Goal: Task Accomplishment & Management: Manage account settings

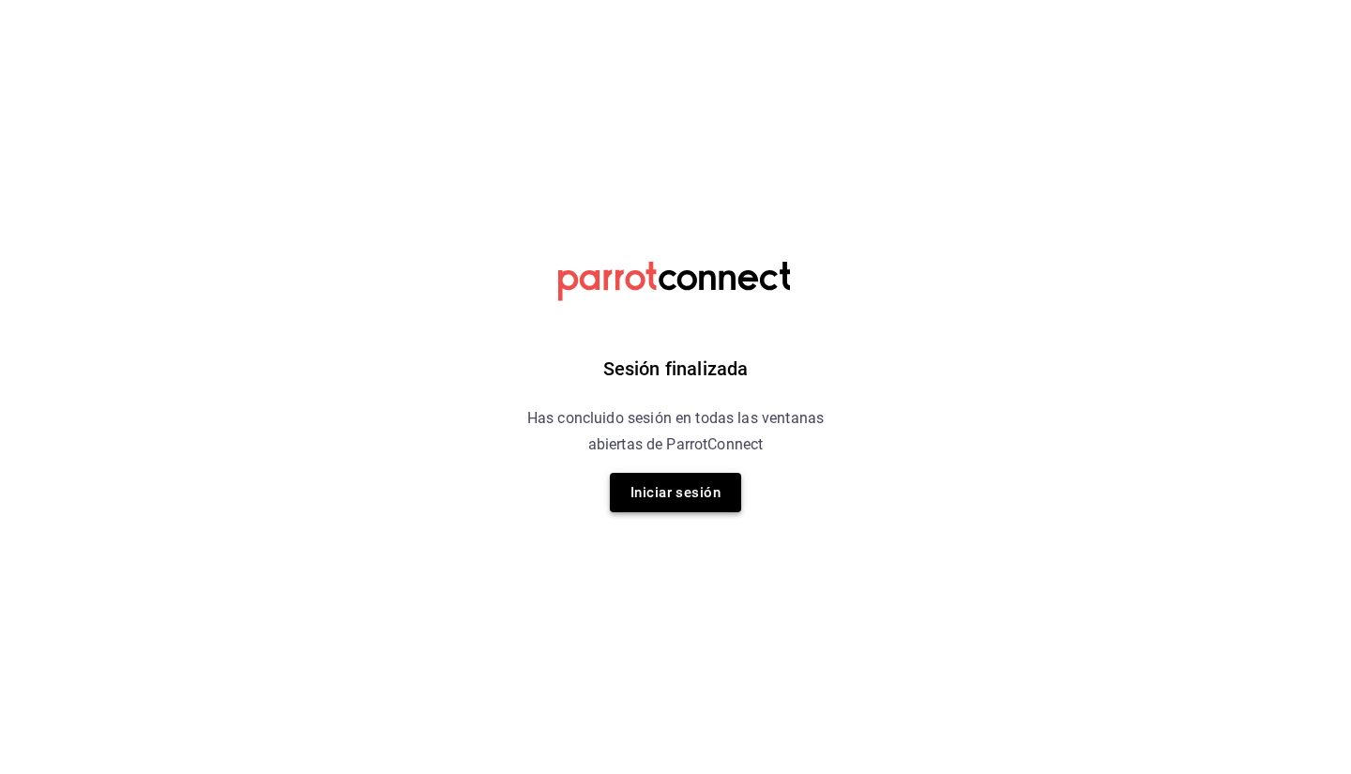
click at [650, 490] on button "Iniciar sesión" at bounding box center [675, 492] width 131 height 39
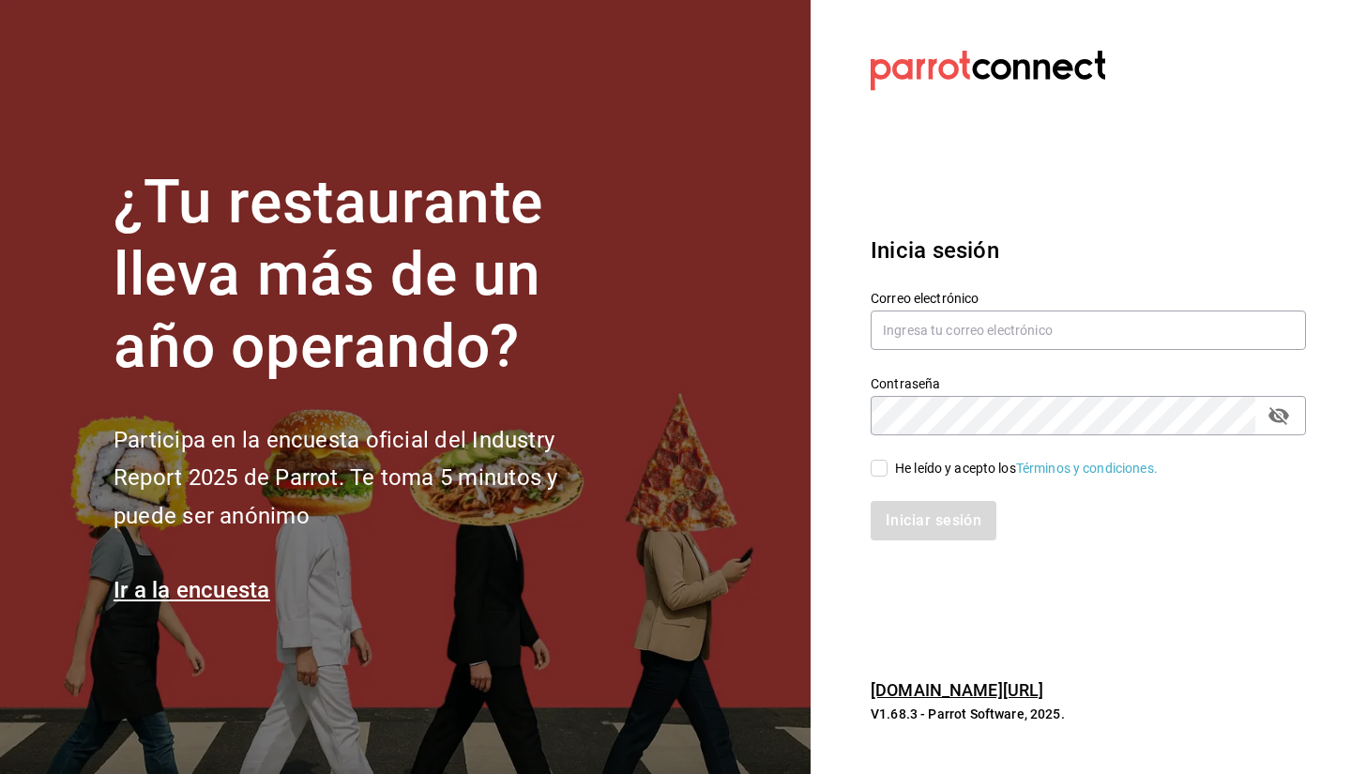
click at [1100, 350] on div "Correo electrónico" at bounding box center [1087, 321] width 435 height 63
click at [1059, 330] on input "text" at bounding box center [1087, 329] width 435 height 39
type input "4"
type input "sebaxvp.svp@gmail.com"
click at [914, 461] on div "He leído y acepto los Términos y condiciones." at bounding box center [1026, 469] width 263 height 20
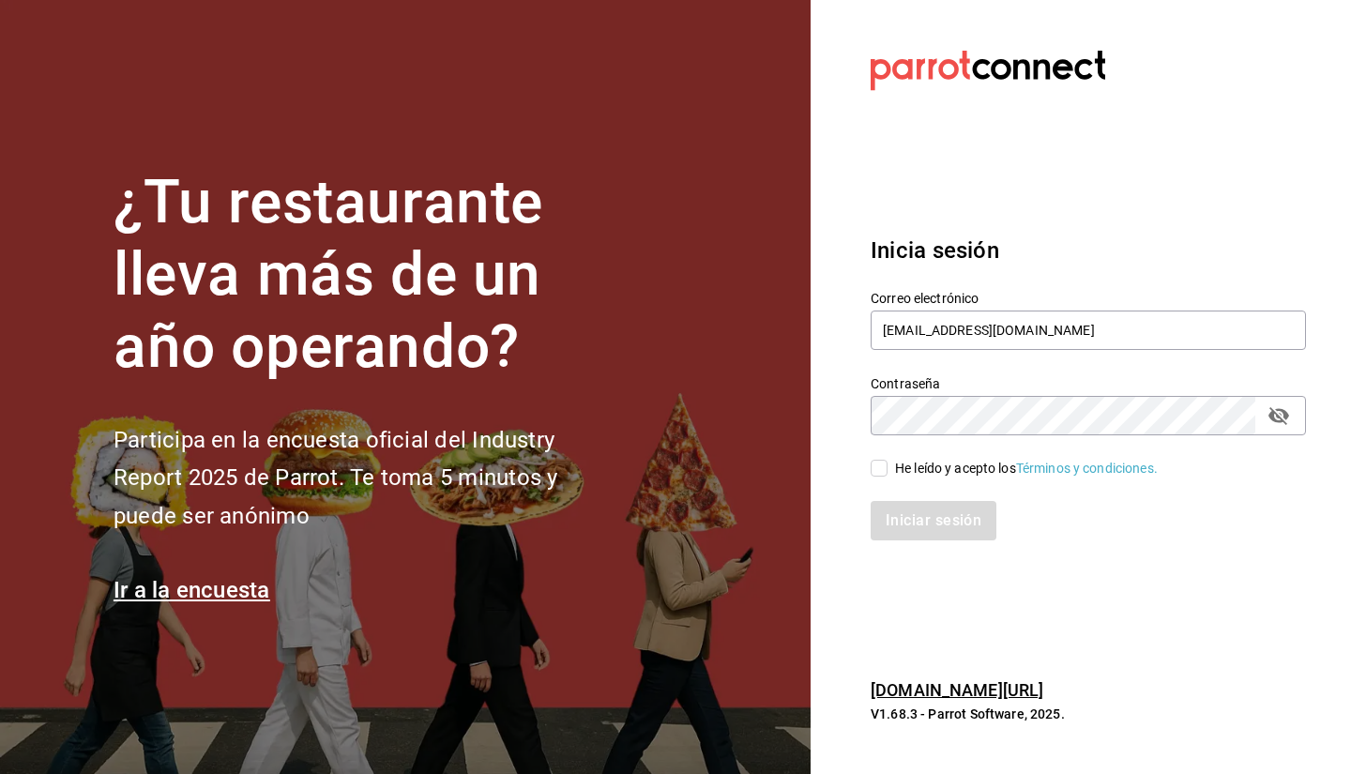
click at [887, 461] on input "He leído y acepto los Términos y condiciones." at bounding box center [878, 468] width 17 height 17
checkbox input "true"
click at [915, 509] on button "Iniciar sesión" at bounding box center [934, 520] width 128 height 39
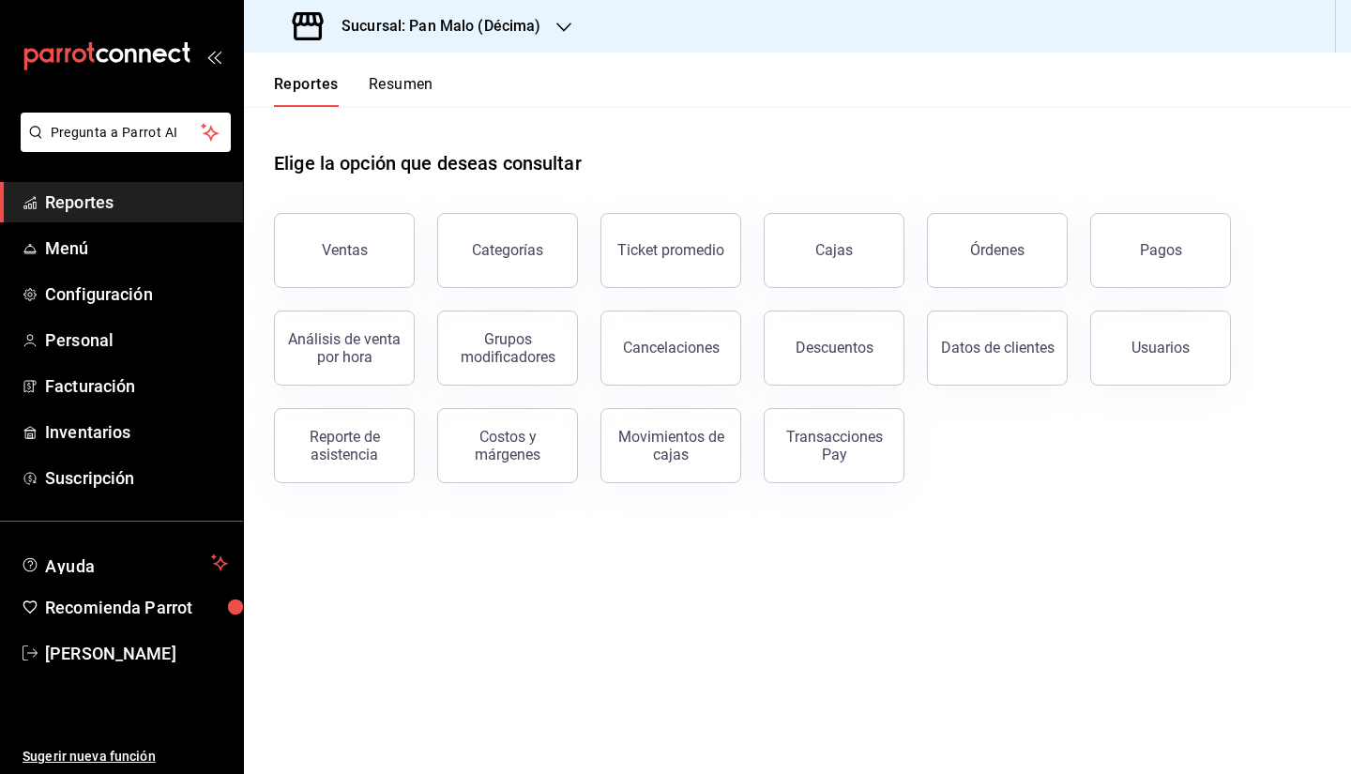
click at [695, 165] on div "Elige la opción que deseas consultar" at bounding box center [797, 148] width 1047 height 83
click at [65, 446] on link "Inventarios" at bounding box center [121, 432] width 243 height 40
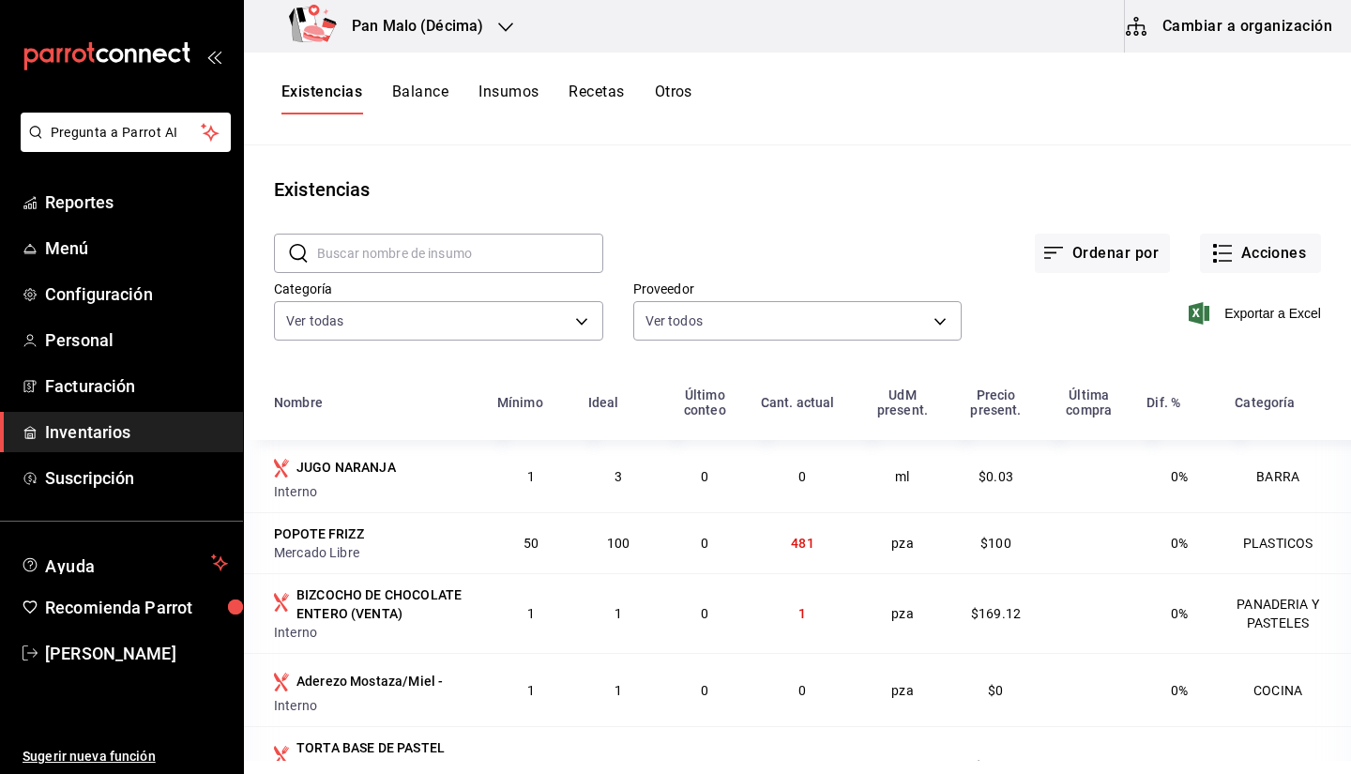
click at [558, 184] on div "Existencias" at bounding box center [797, 189] width 1107 height 28
click at [523, 207] on div "​ ​" at bounding box center [423, 238] width 359 height 69
click at [1200, 26] on button "Cambiar a organización" at bounding box center [1230, 26] width 211 height 53
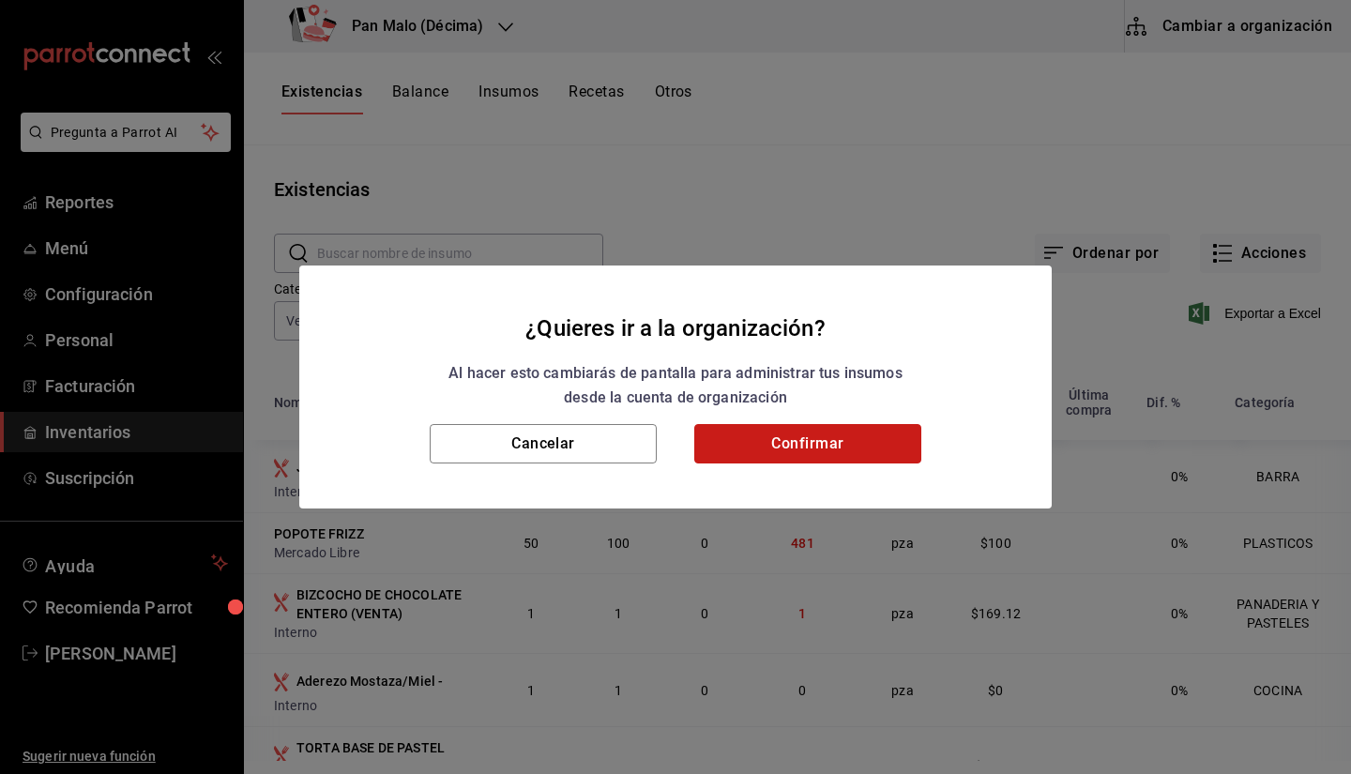
click at [809, 439] on button "Confirmar" at bounding box center [807, 443] width 227 height 39
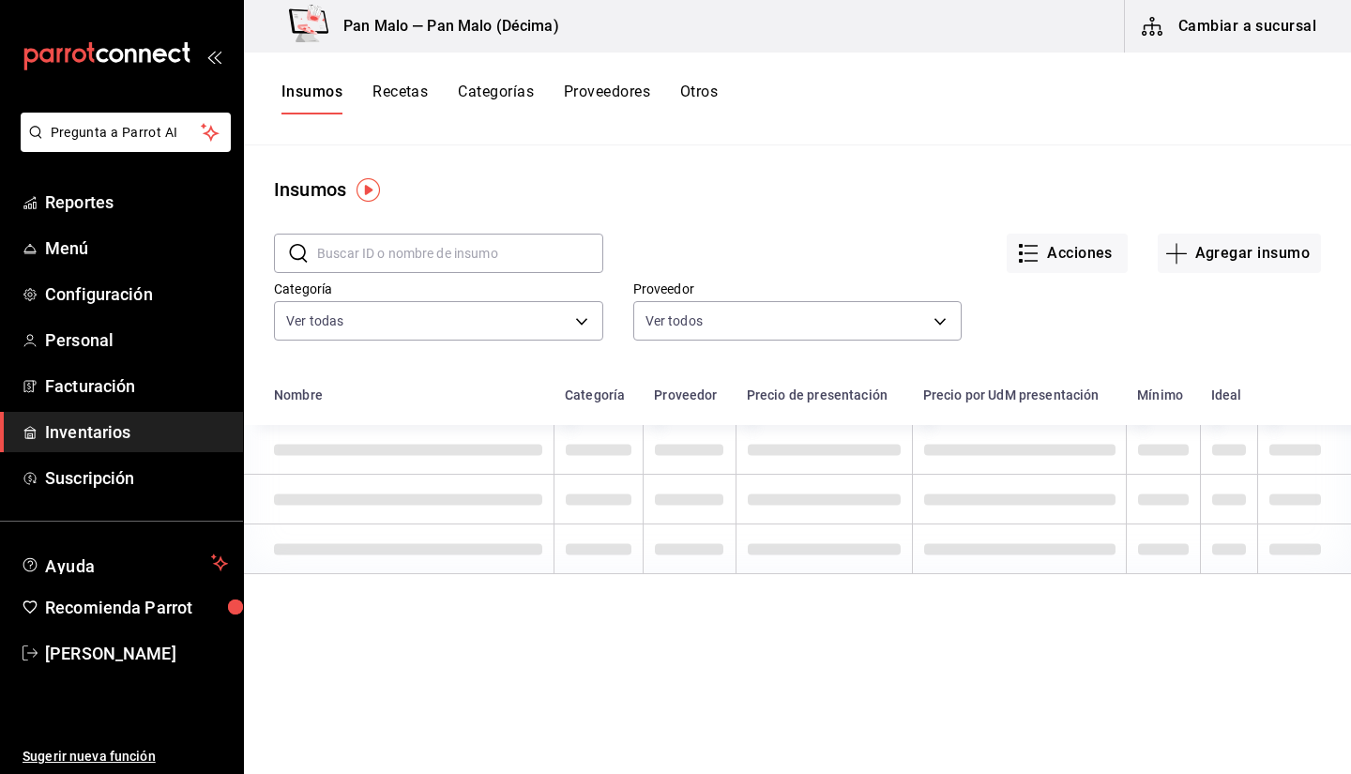
click at [714, 104] on button "Otros" at bounding box center [699, 99] width 38 height 32
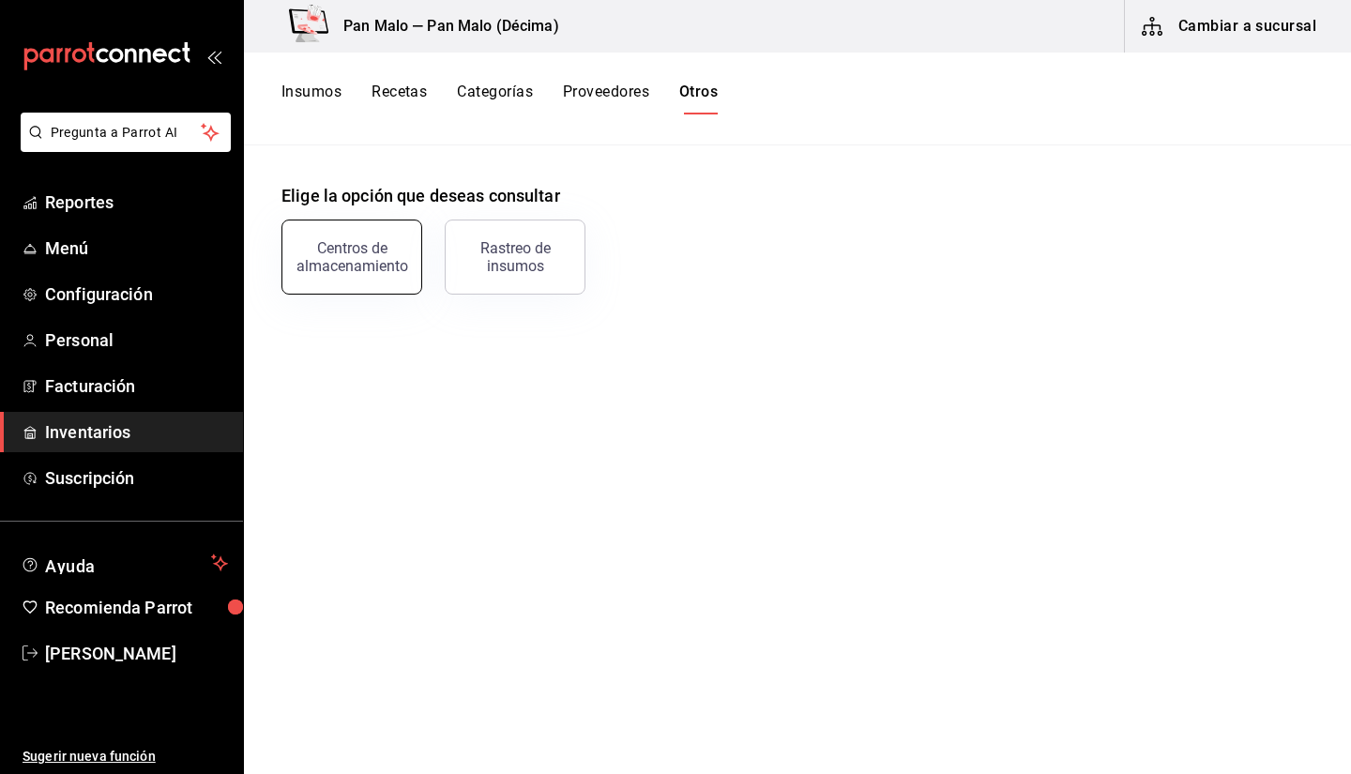
click at [367, 237] on button "Centros de almacenamiento" at bounding box center [351, 256] width 141 height 75
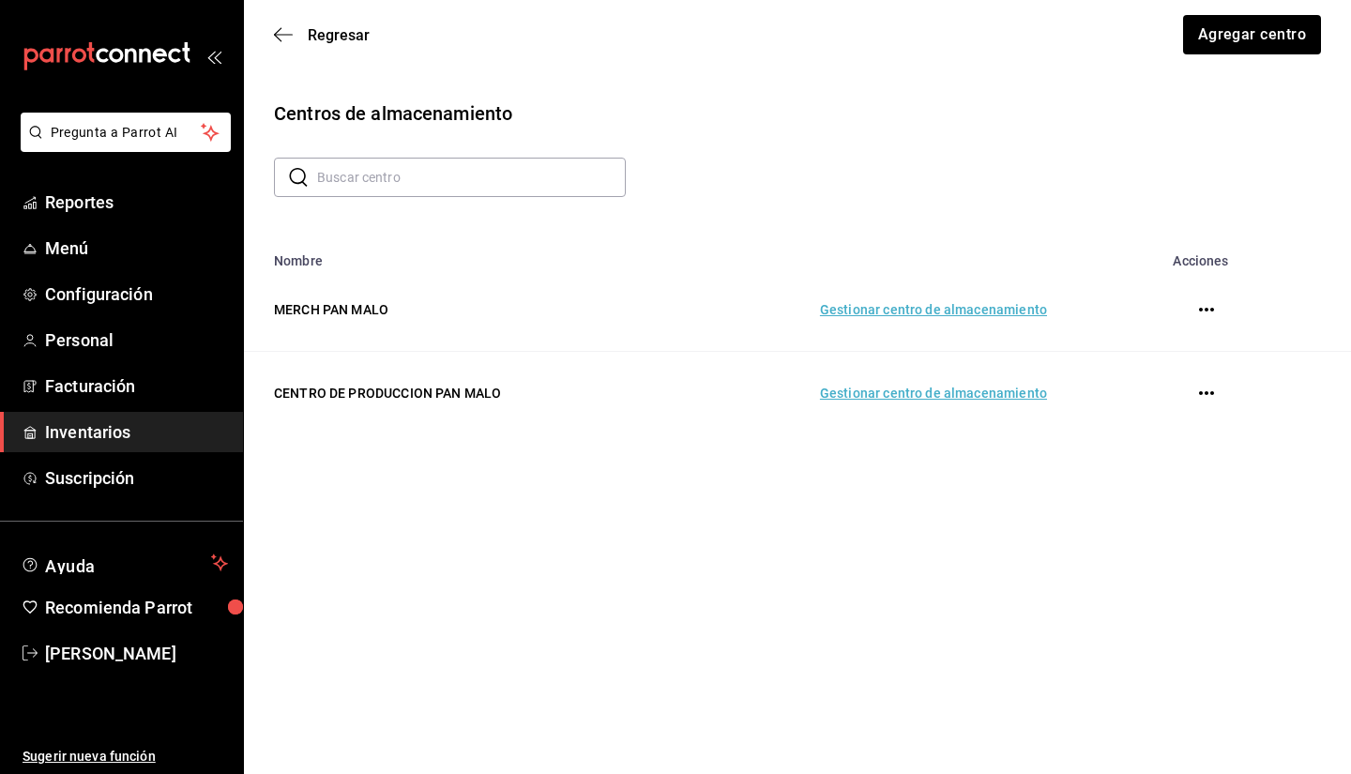
click at [431, 186] on input "text" at bounding box center [471, 178] width 309 height 38
click at [913, 392] on td "Gestionar centro de almacenamiento" at bounding box center [865, 393] width 407 height 83
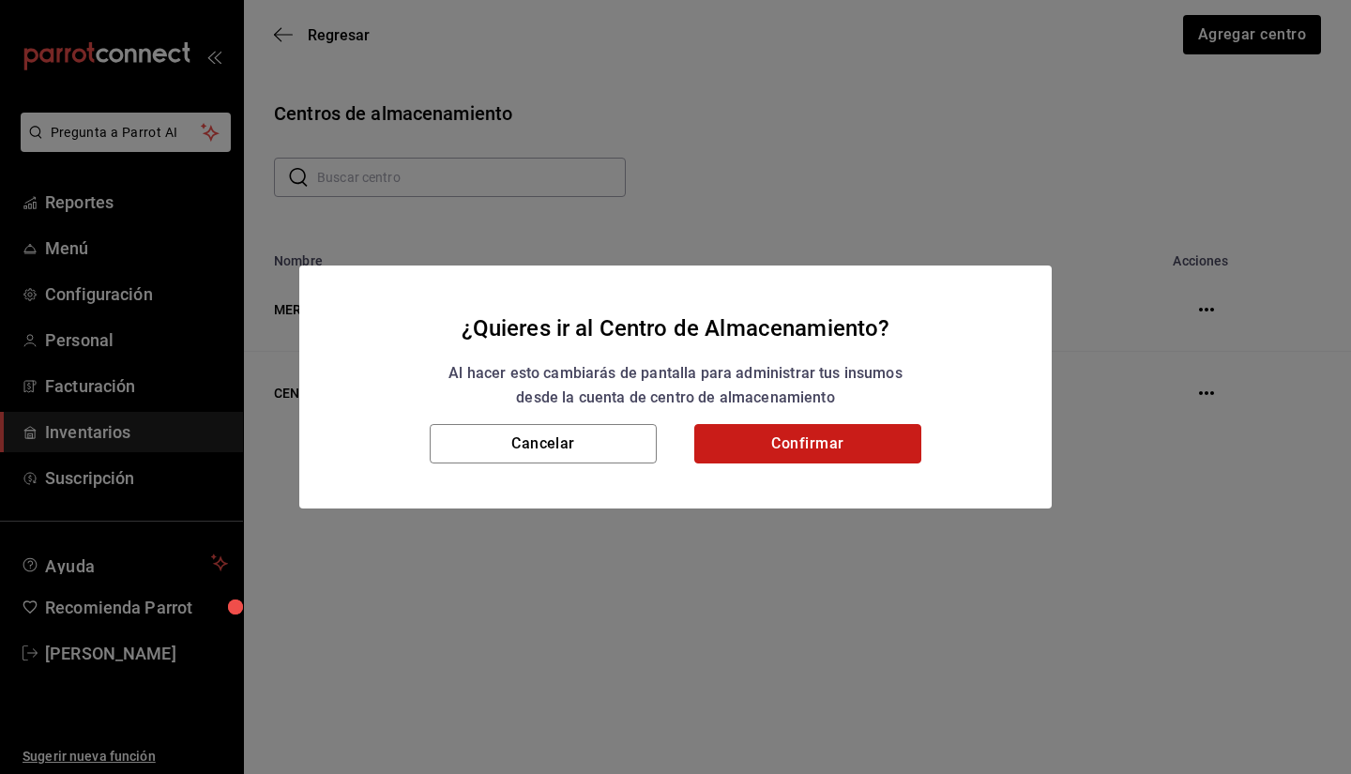
click at [792, 447] on button "Confirmar" at bounding box center [807, 443] width 227 height 39
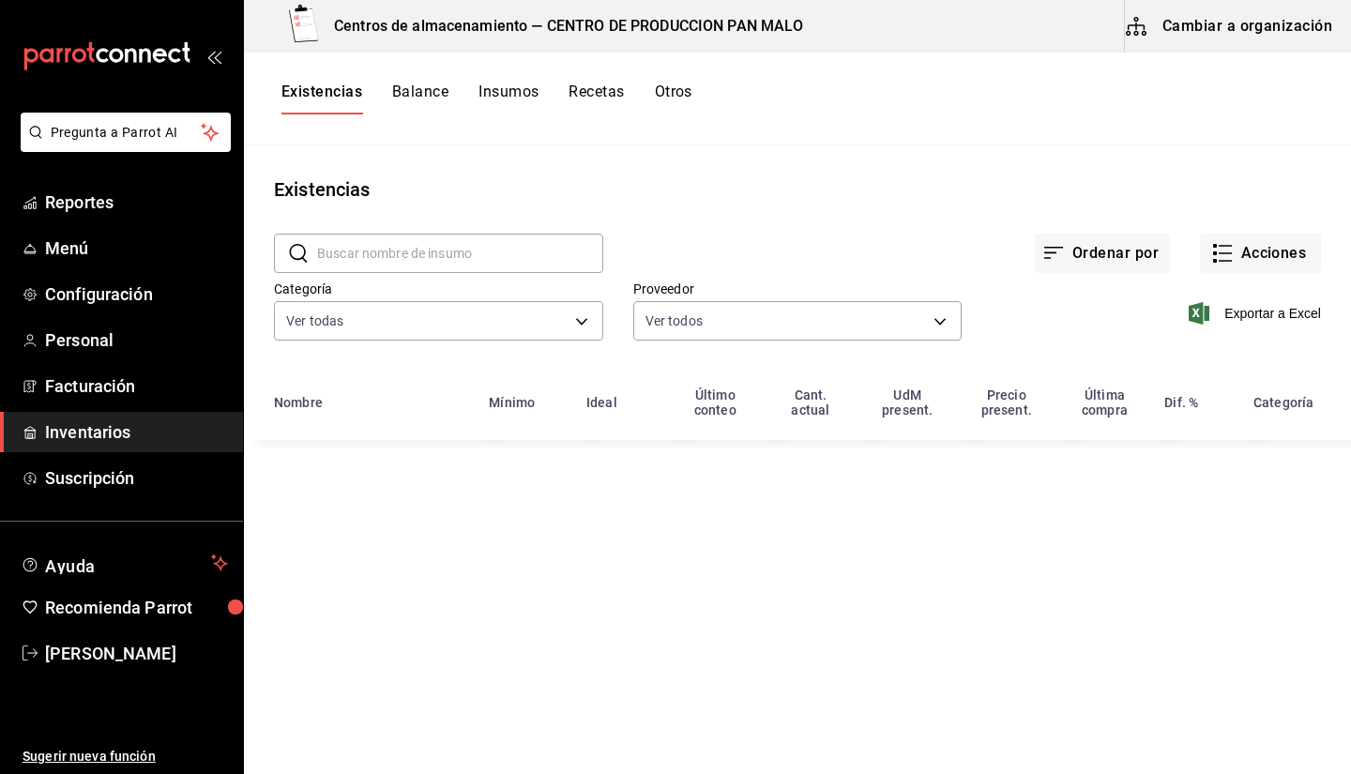
click at [500, 254] on input "text" at bounding box center [460, 253] width 286 height 38
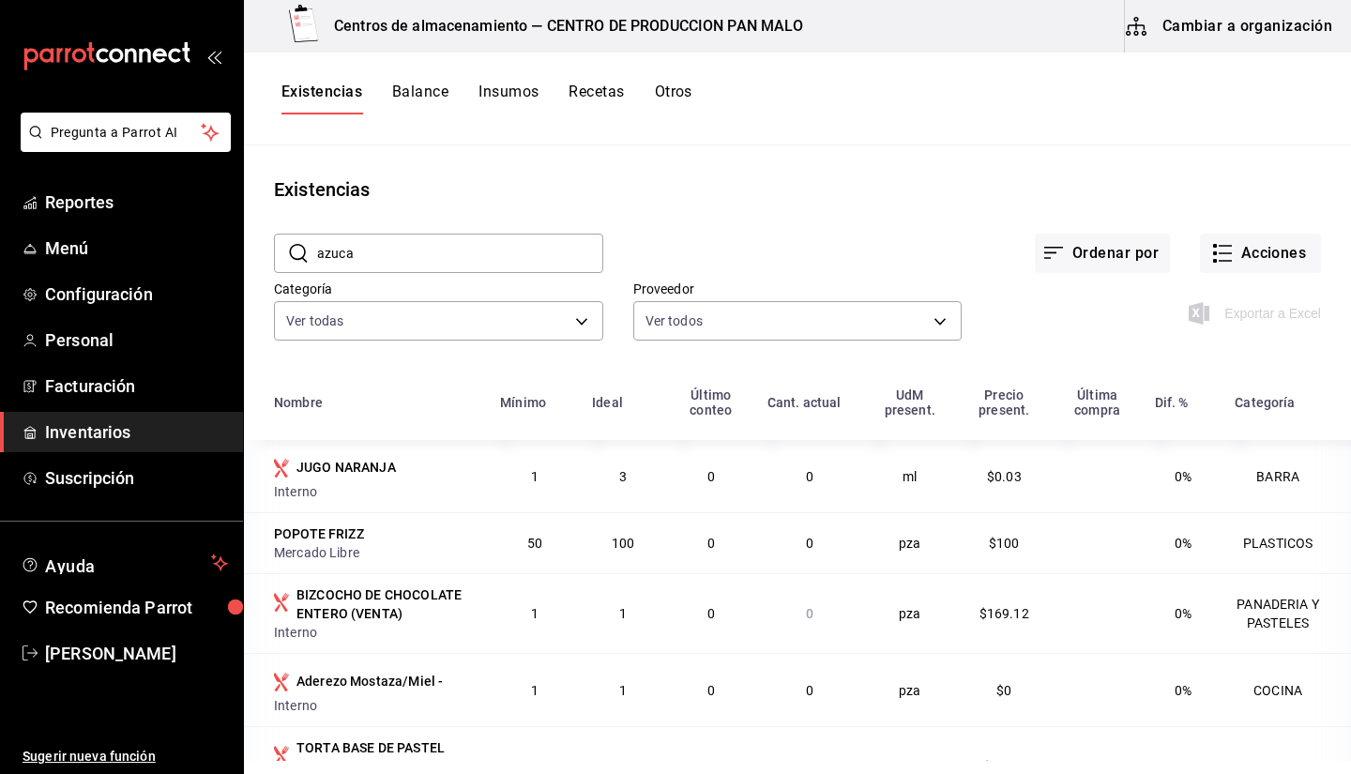
type input "azucar"
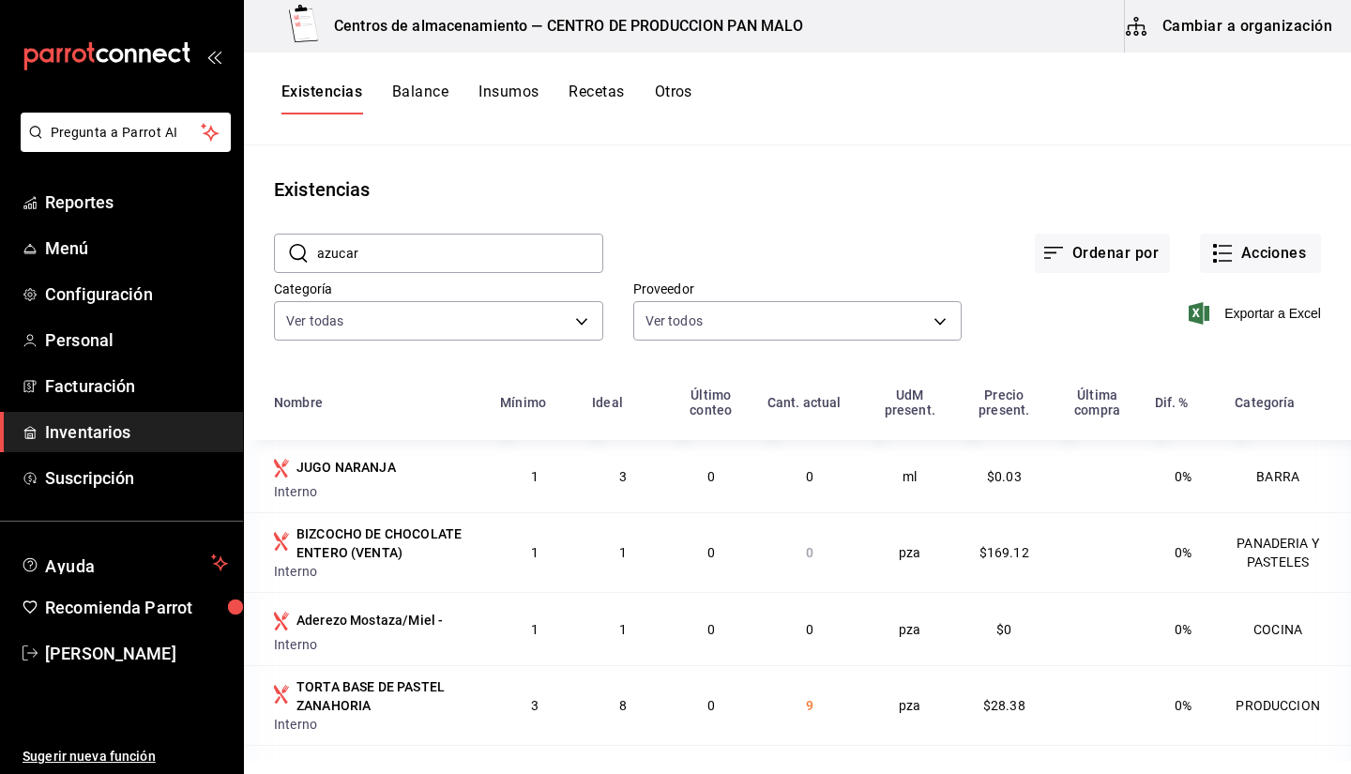
click at [465, 250] on input "azucar" at bounding box center [460, 253] width 286 height 38
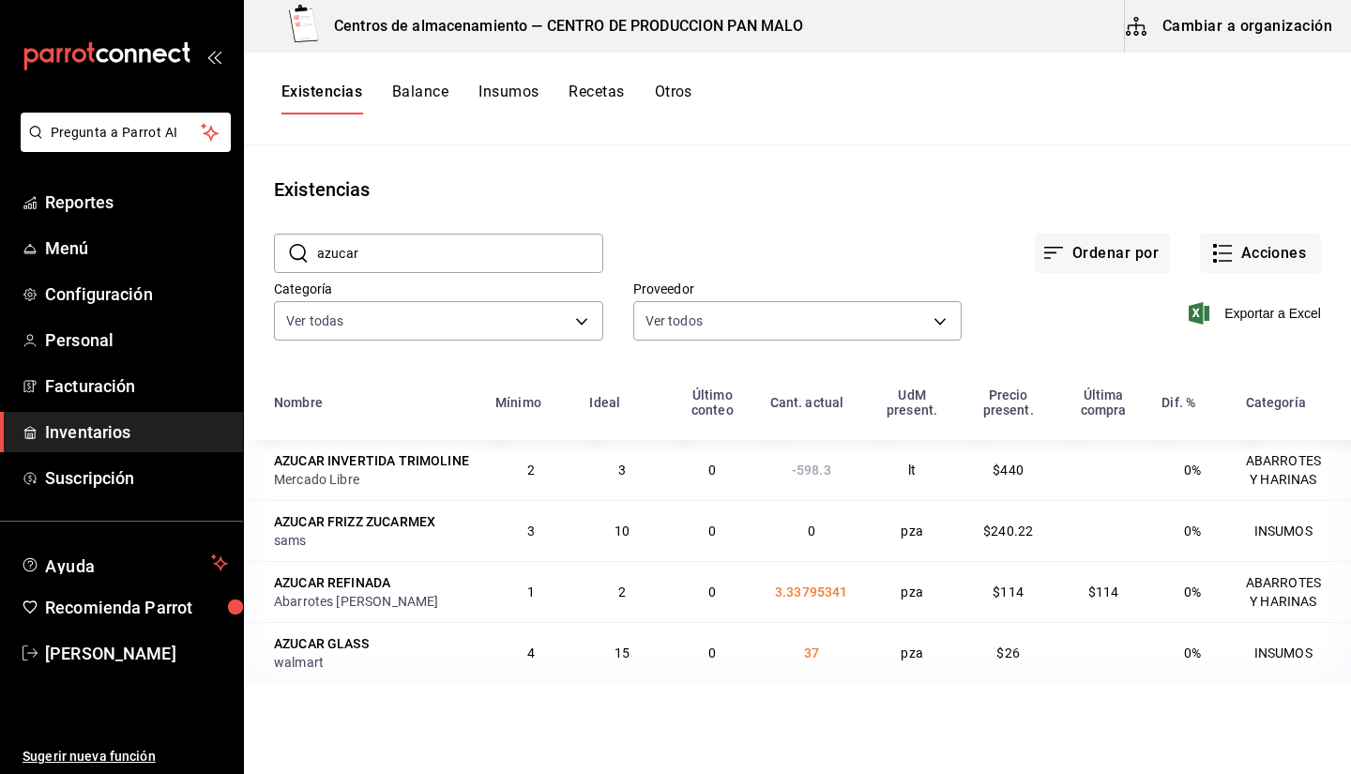
click at [811, 210] on div "Ordenar por Acciones" at bounding box center [962, 238] width 718 height 69
click at [1222, 257] on icon "button" at bounding box center [1222, 253] width 23 height 23
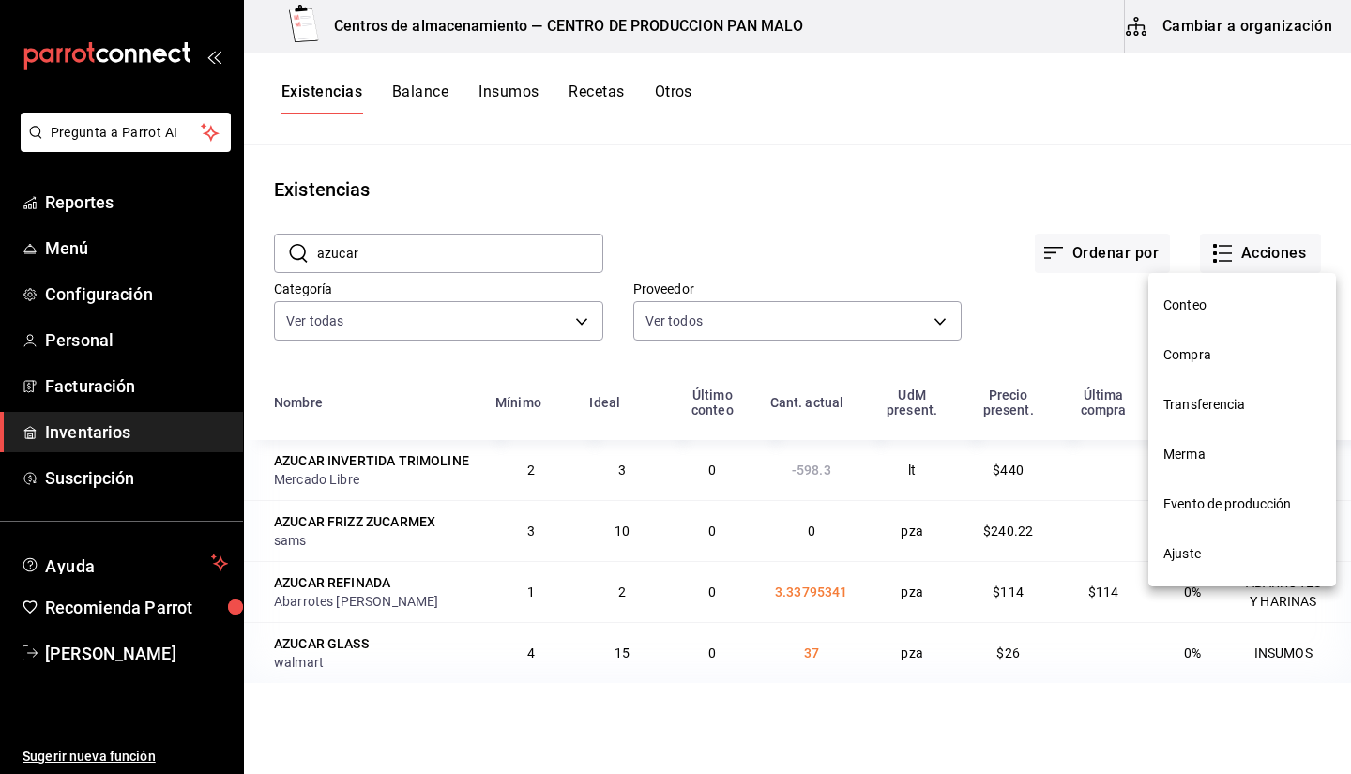
drag, startPoint x: 1177, startPoint y: 592, endPoint x: 1179, endPoint y: 560, distance: 31.9
click at [1179, 560] on div "Conteo Compra Transferencia Merma Evento de producción Ajuste" at bounding box center [675, 387] width 1351 height 774
click at [1179, 560] on span "Ajuste" at bounding box center [1242, 554] width 158 height 20
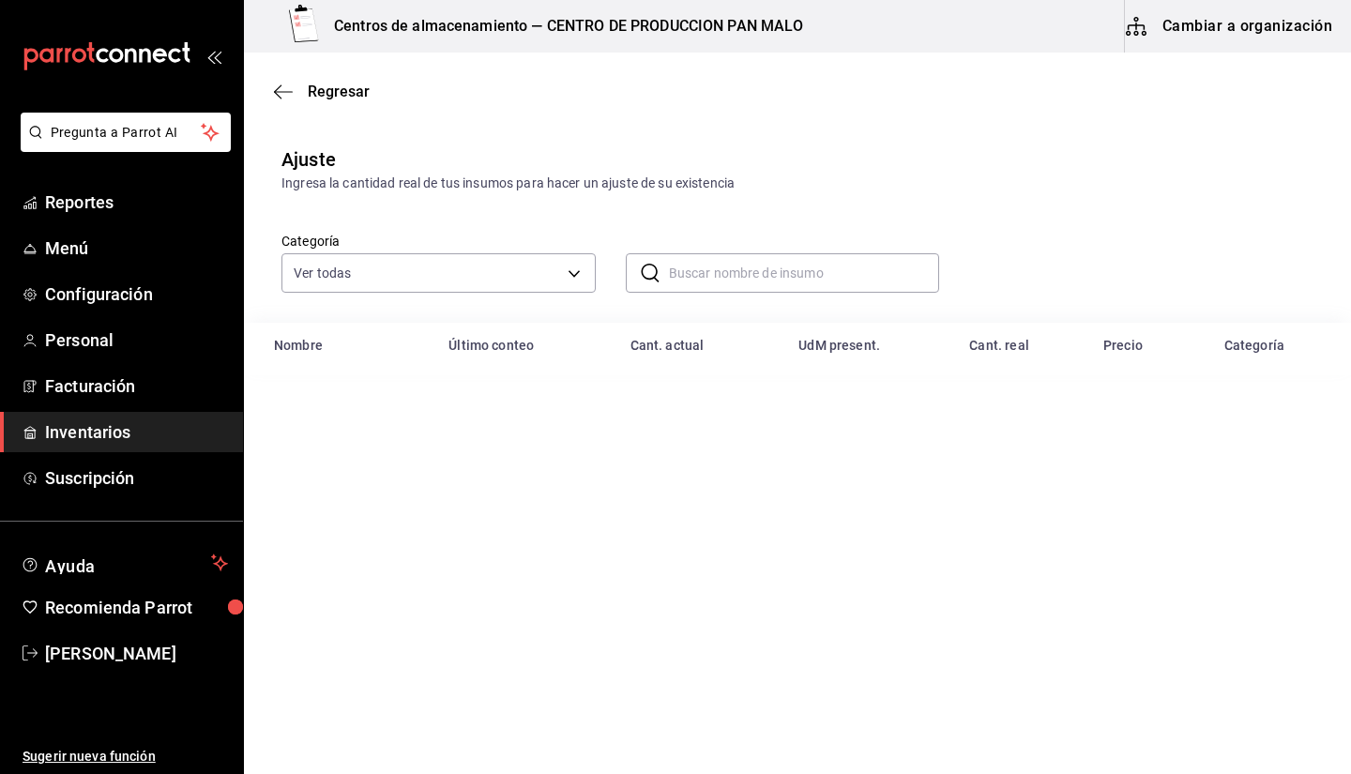
click at [720, 273] on input "text" at bounding box center [804, 273] width 271 height 38
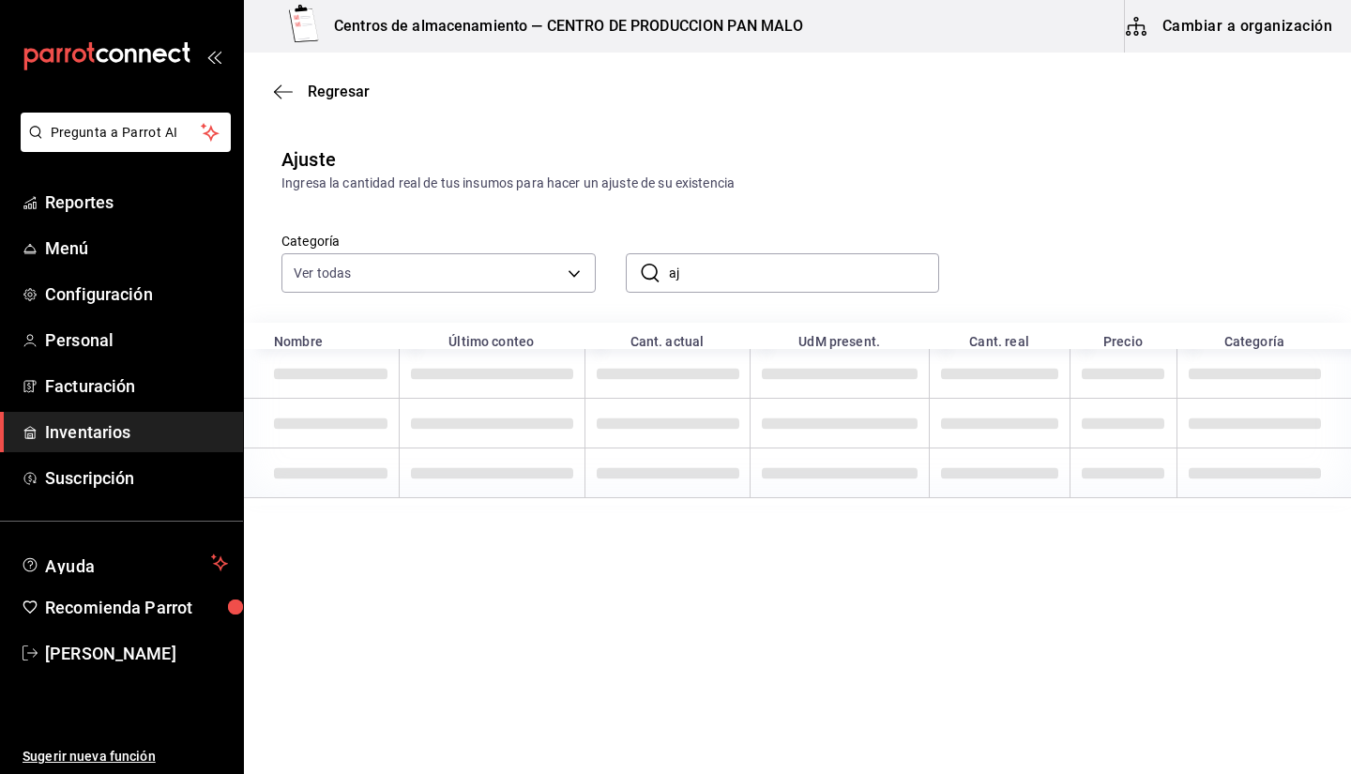
type input "a"
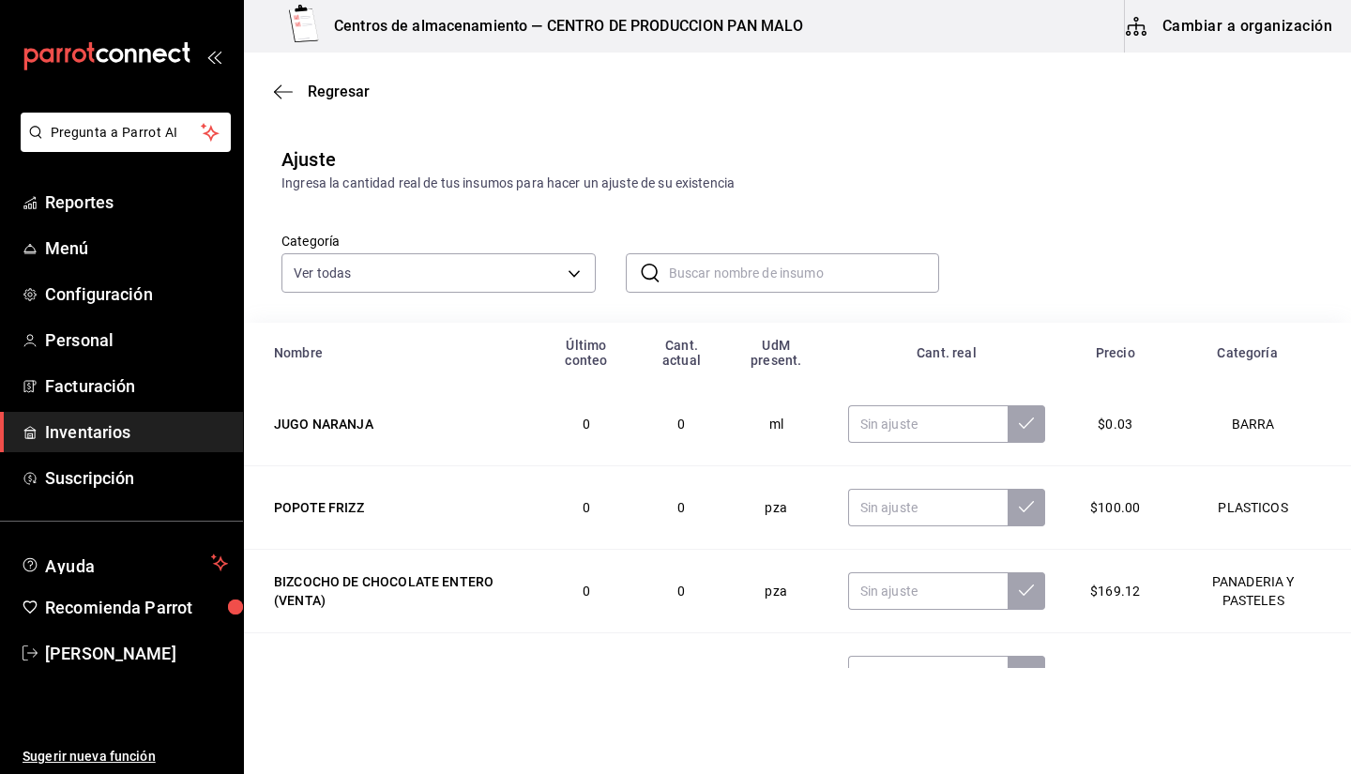
type input "z"
click at [870, 229] on div "​ azucar ​" at bounding box center [768, 257] width 344 height 69
click at [820, 280] on input "azucar" at bounding box center [804, 273] width 271 height 38
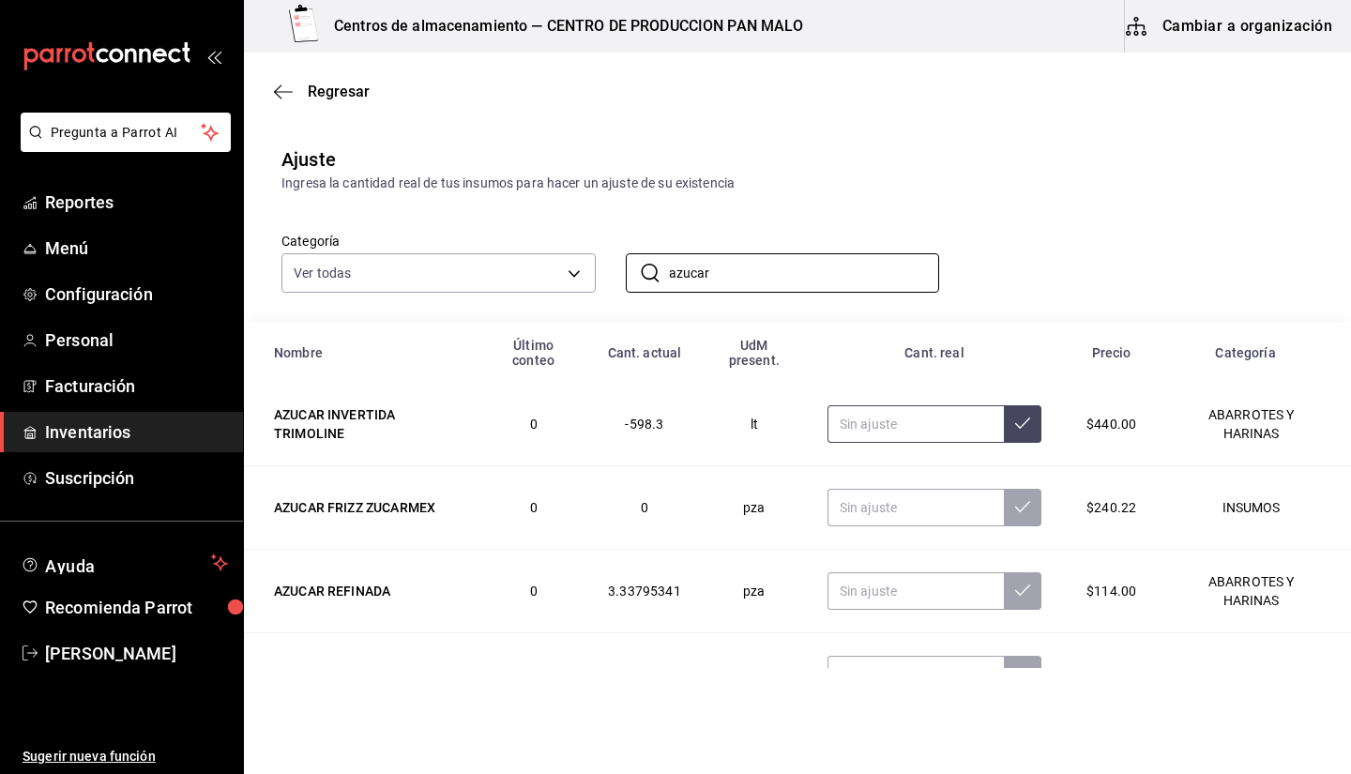
type input "azucar"
click at [885, 426] on input "text" at bounding box center [915, 424] width 176 height 38
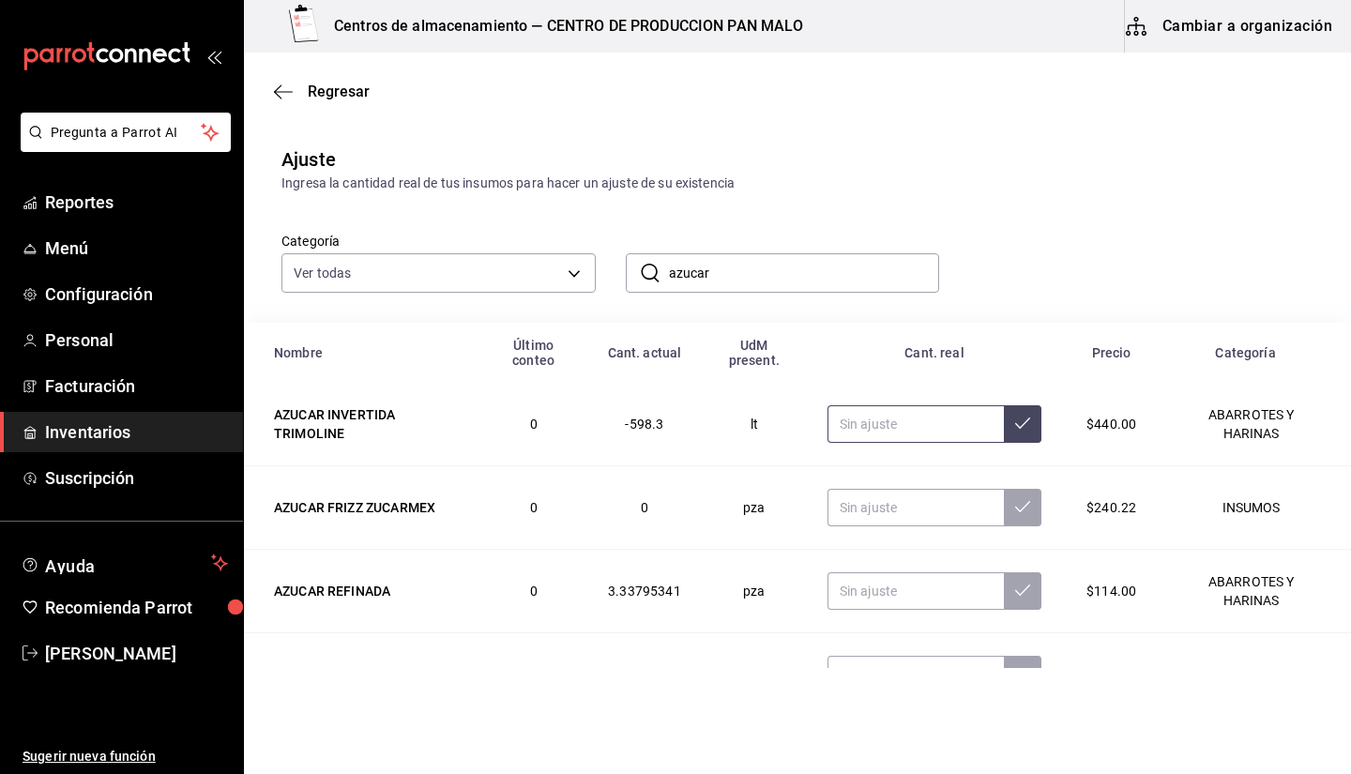
click at [885, 426] on input "text" at bounding box center [915, 424] width 176 height 38
type input "2.00"
type input "3.00"
click at [891, 514] on input "text" at bounding box center [915, 508] width 176 height 38
click at [943, 603] on input "text" at bounding box center [915, 591] width 176 height 38
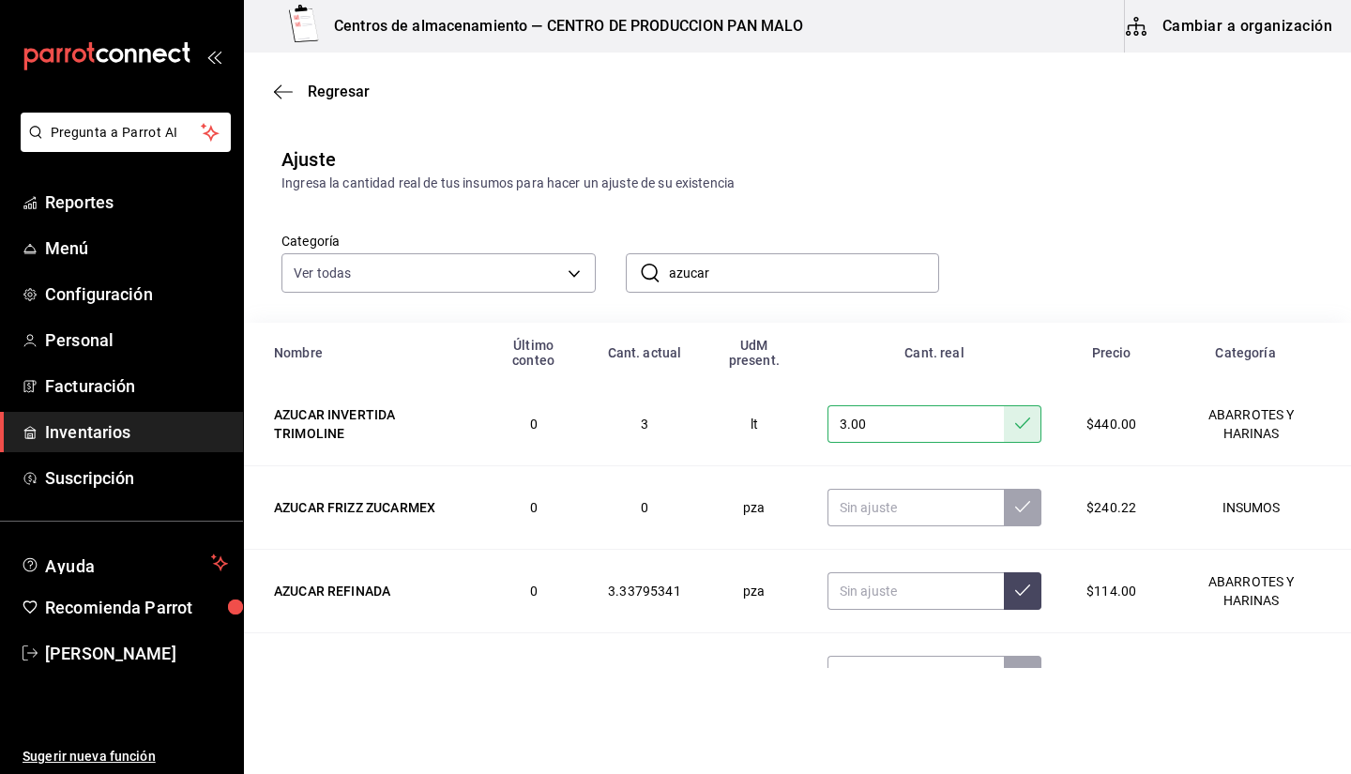
click at [766, 282] on input "azucar" at bounding box center [804, 273] width 271 height 38
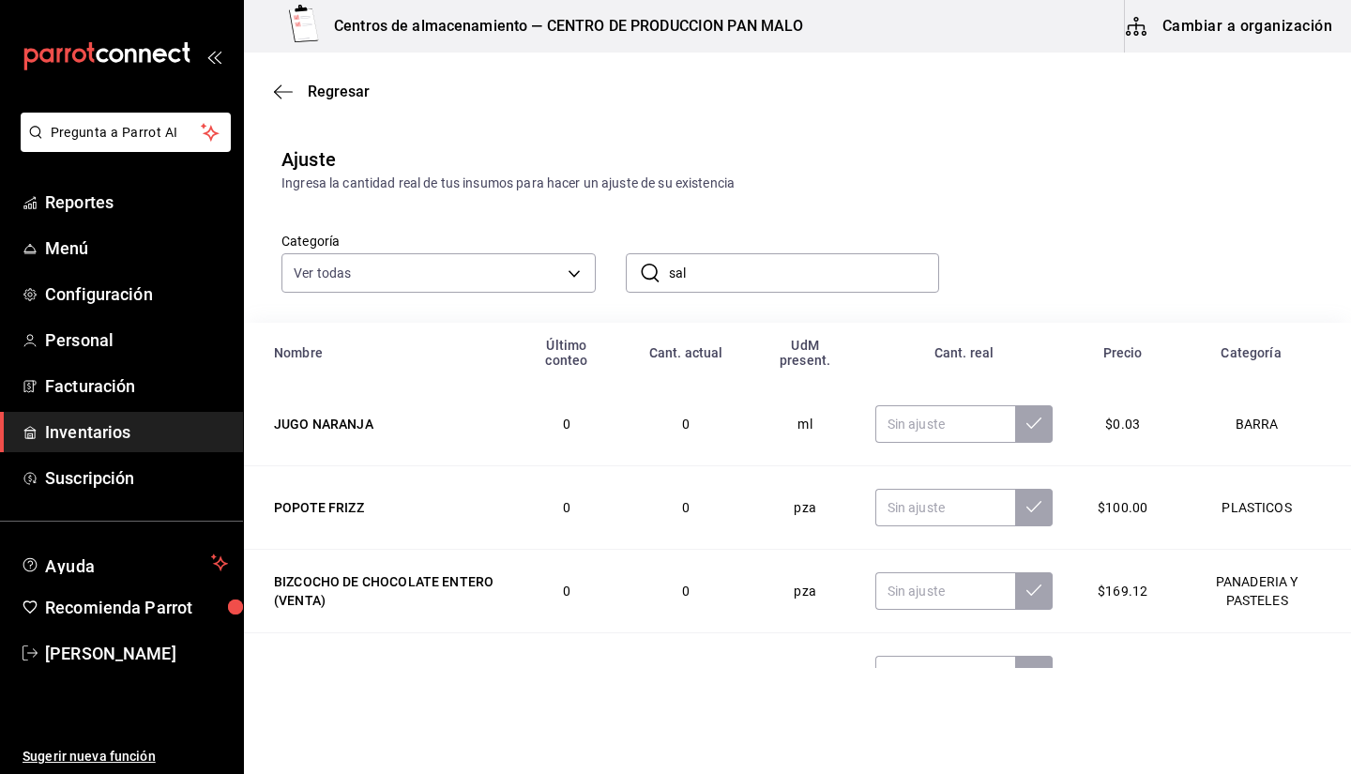
click at [766, 282] on input "sal" at bounding box center [804, 273] width 271 height 38
type input "s"
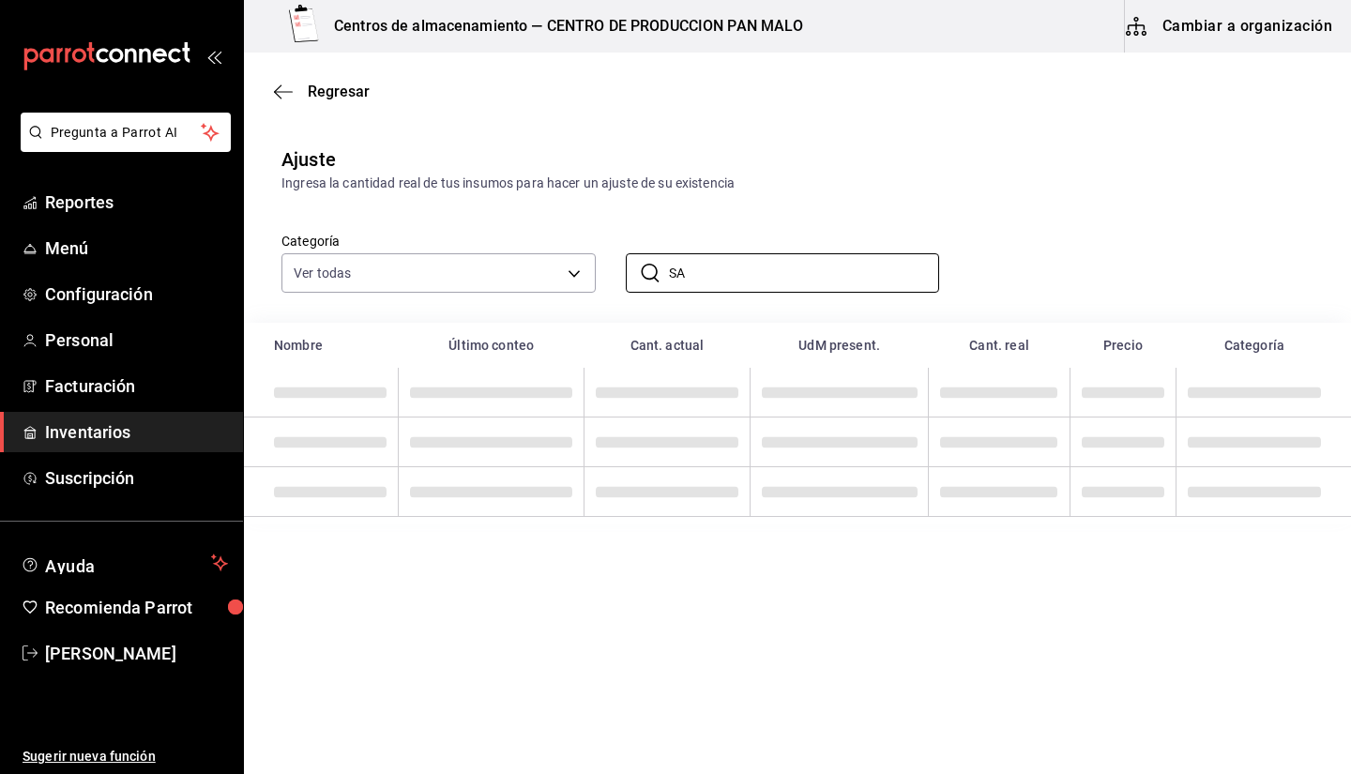
type input "SAL"
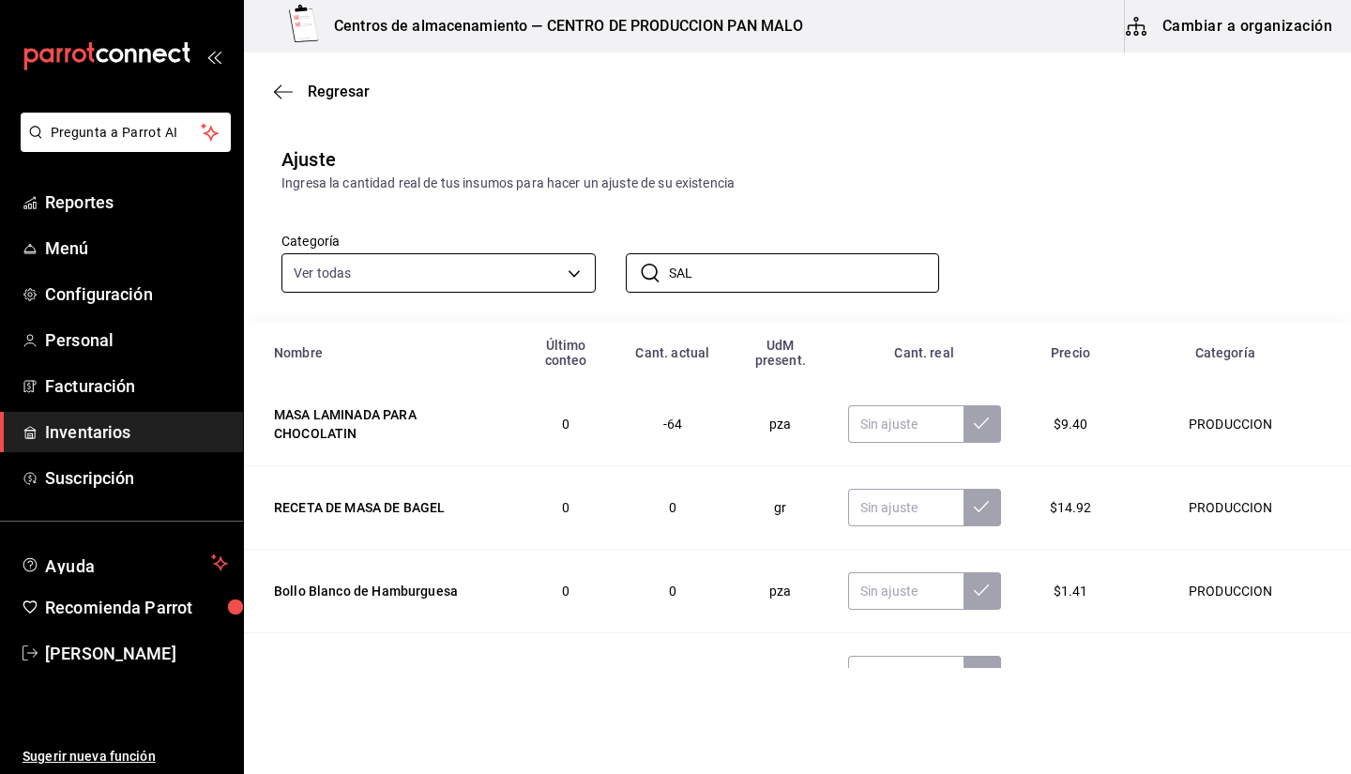
click at [533, 272] on body "Pregunta a Parrot AI Reportes Menú Configuración Personal Facturación Inventari…" at bounding box center [675, 334] width 1351 height 668
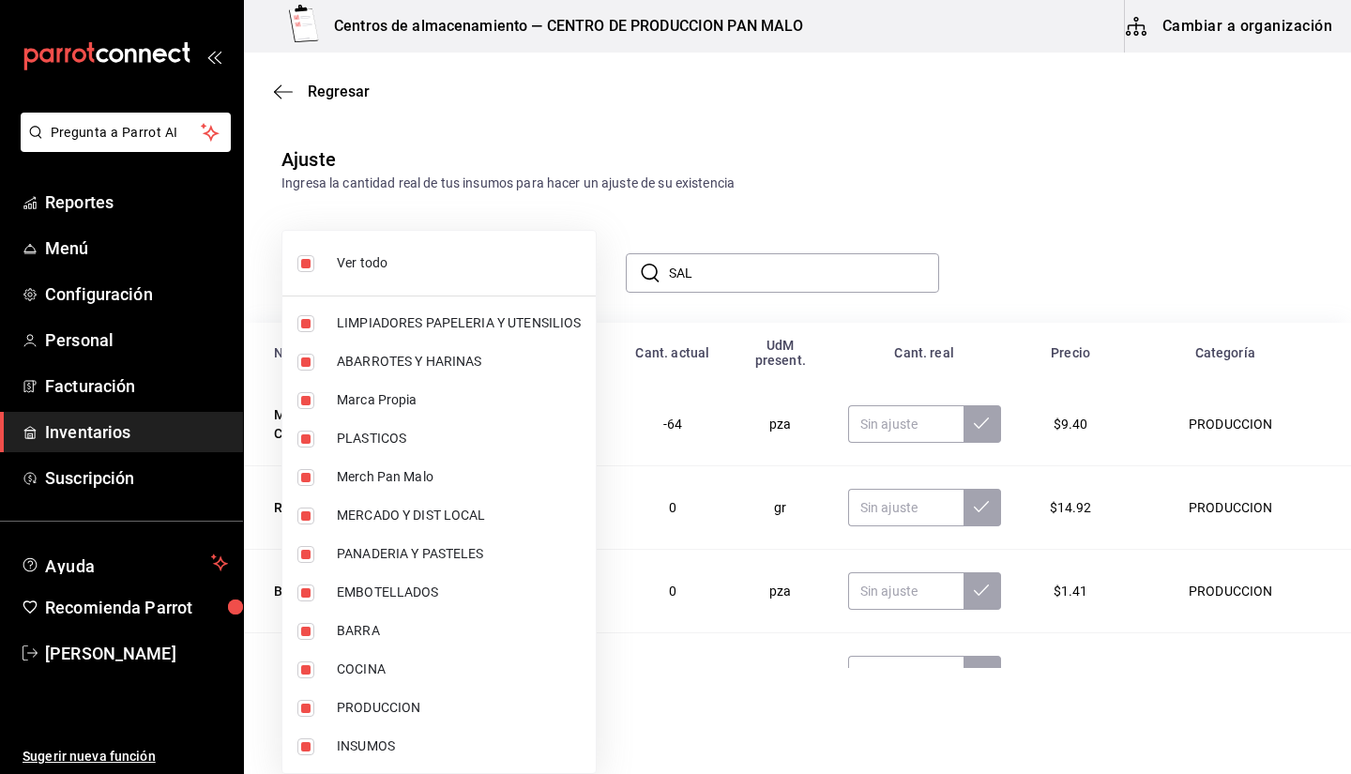
click at [356, 259] on span "Ver todo" at bounding box center [459, 263] width 244 height 20
checkbox input "false"
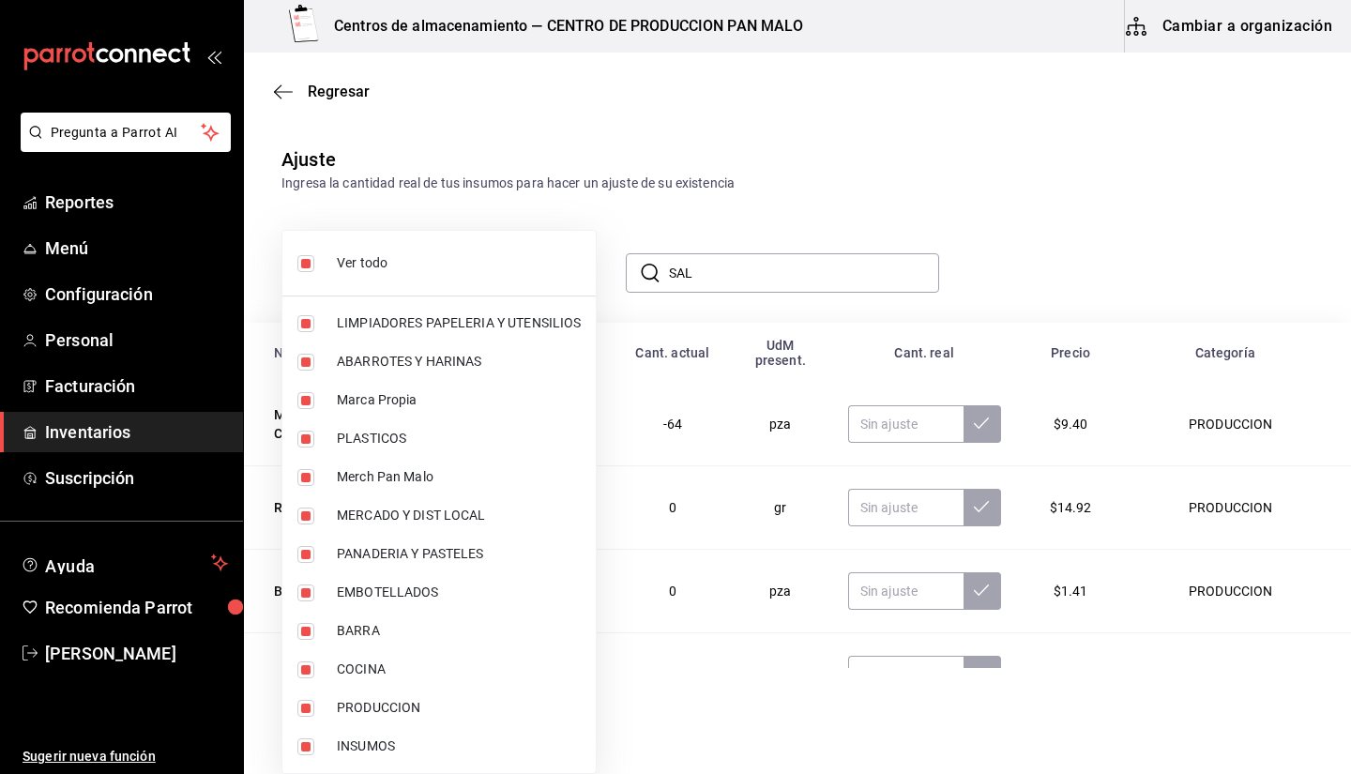
checkbox input "false"
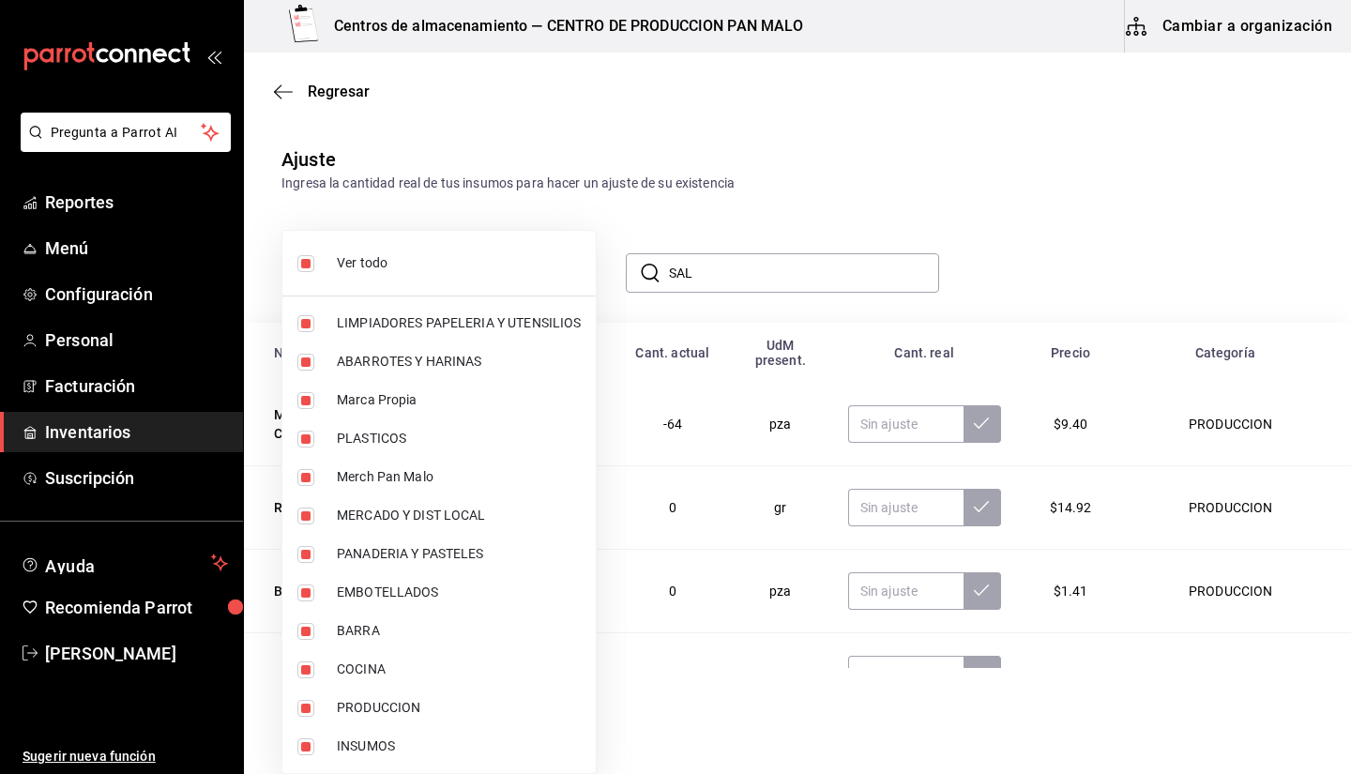
checkbox input "false"
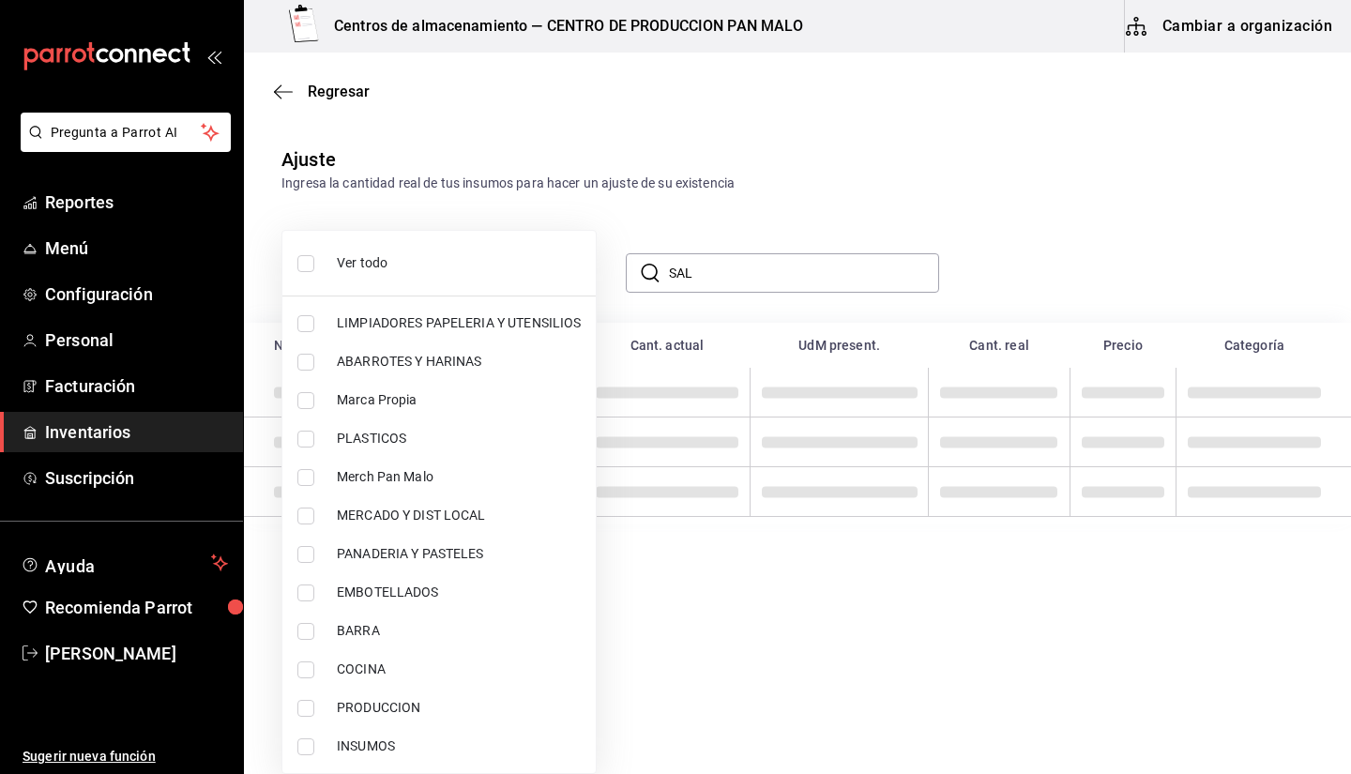
click at [415, 743] on span "INSUMOS" at bounding box center [459, 746] width 244 height 20
type input "845fc0d5-bafa-4929-a86e-e534cf7c03f2"
checkbox input "true"
click at [382, 703] on span "PRODUCCION" at bounding box center [459, 708] width 244 height 20
type input "845fc0d5-bafa-4929-a86e-e534cf7c03f2,dfca19a1-d0af-4dd2-9161-d29e1e6480e6"
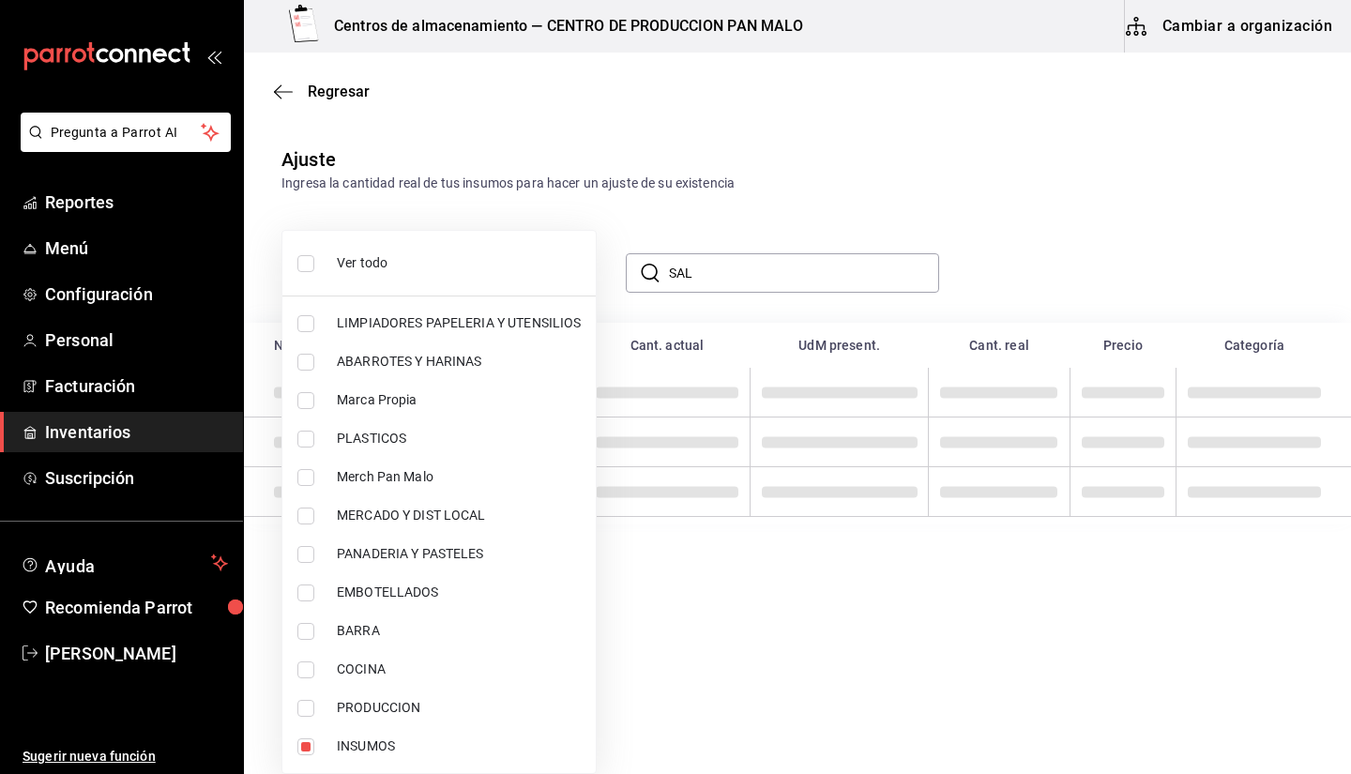
checkbox input "true"
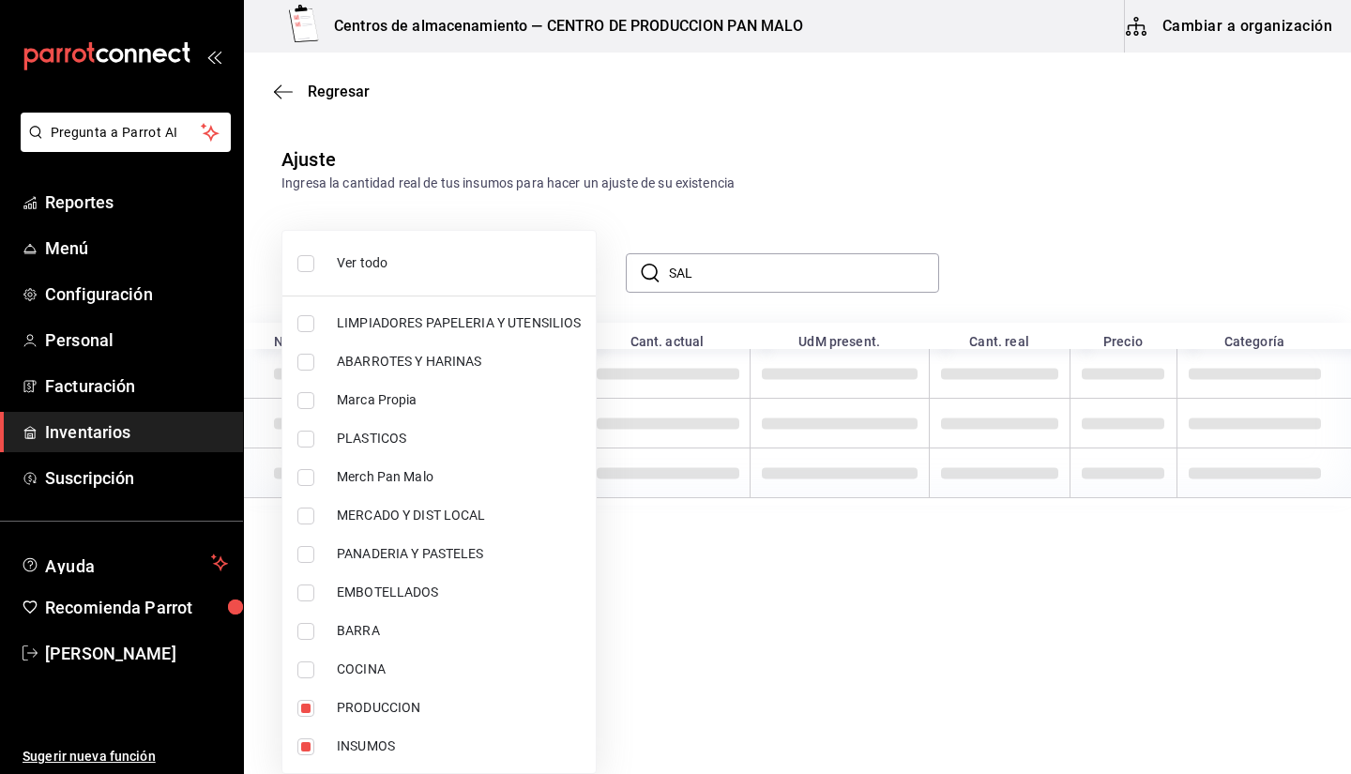
click at [384, 671] on span "COCINA" at bounding box center [459, 669] width 244 height 20
type input "845fc0d5-bafa-4929-a86e-e534cf7c03f2,dfca19a1-d0af-4dd2-9161-d29e1e6480e6,97c45…"
checkbox input "true"
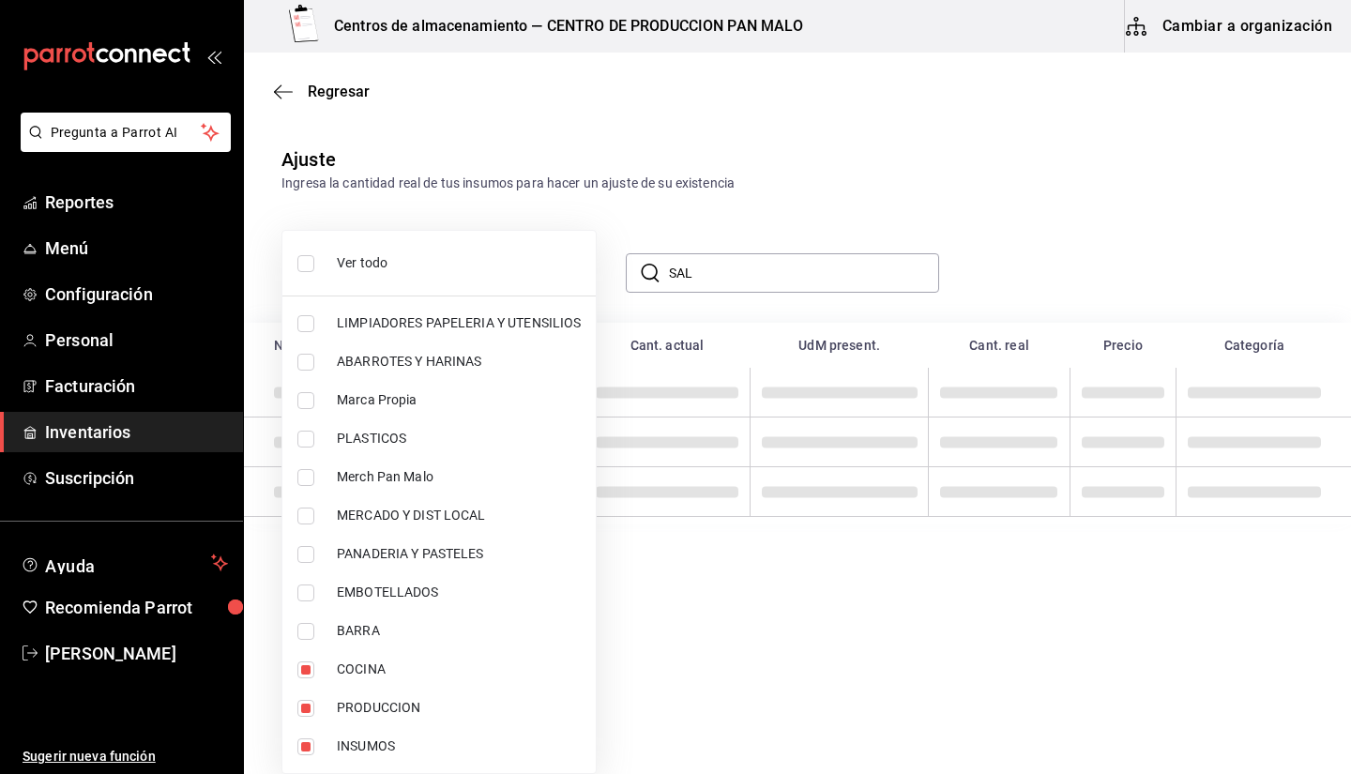
click at [767, 206] on div at bounding box center [675, 387] width 1351 height 774
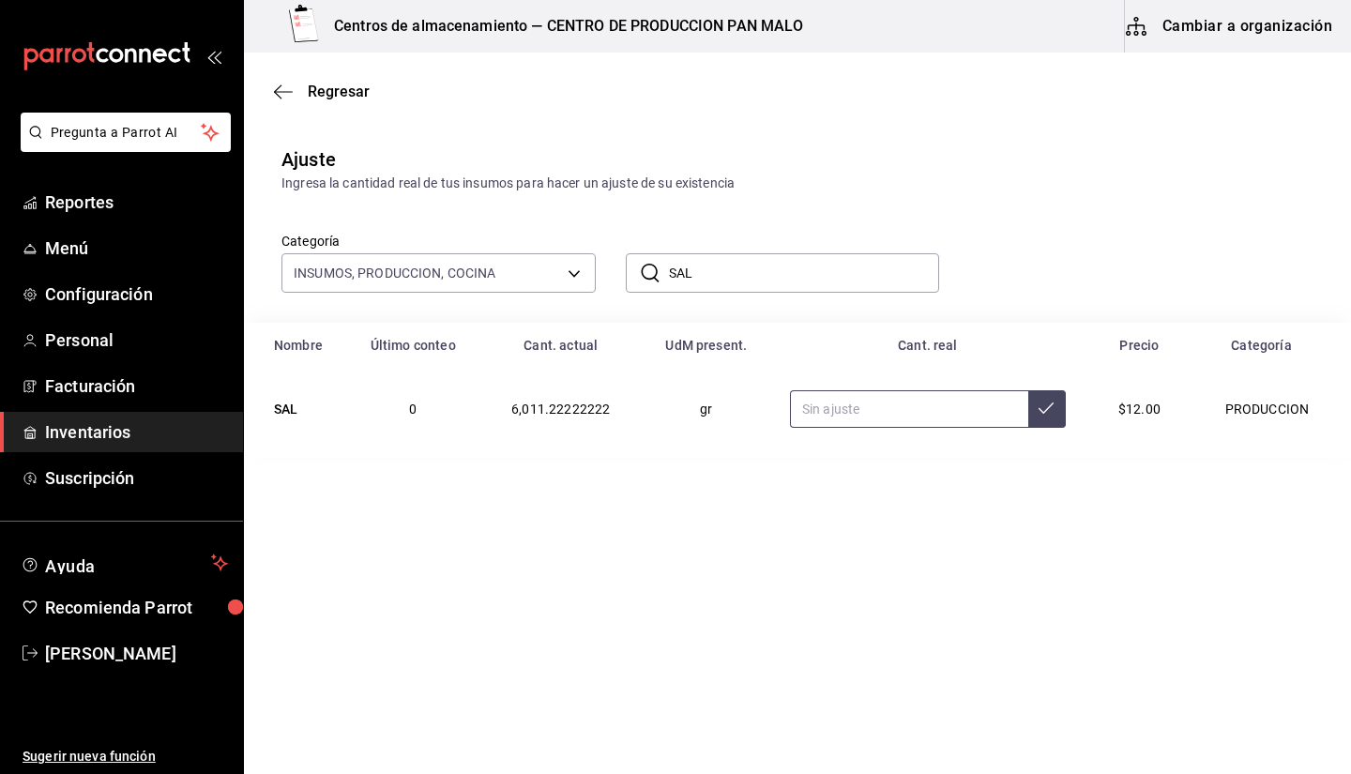
click at [813, 405] on input "text" at bounding box center [909, 409] width 238 height 38
type input "2000.00"
click at [840, 223] on div "​ SAL ​" at bounding box center [768, 257] width 344 height 69
click at [688, 497] on main "Regresar Ajuste Ingresa la cantidad real de tus insumos para hacer un ajuste de…" at bounding box center [797, 360] width 1107 height 615
click at [306, 96] on span "Regresar" at bounding box center [322, 92] width 96 height 18
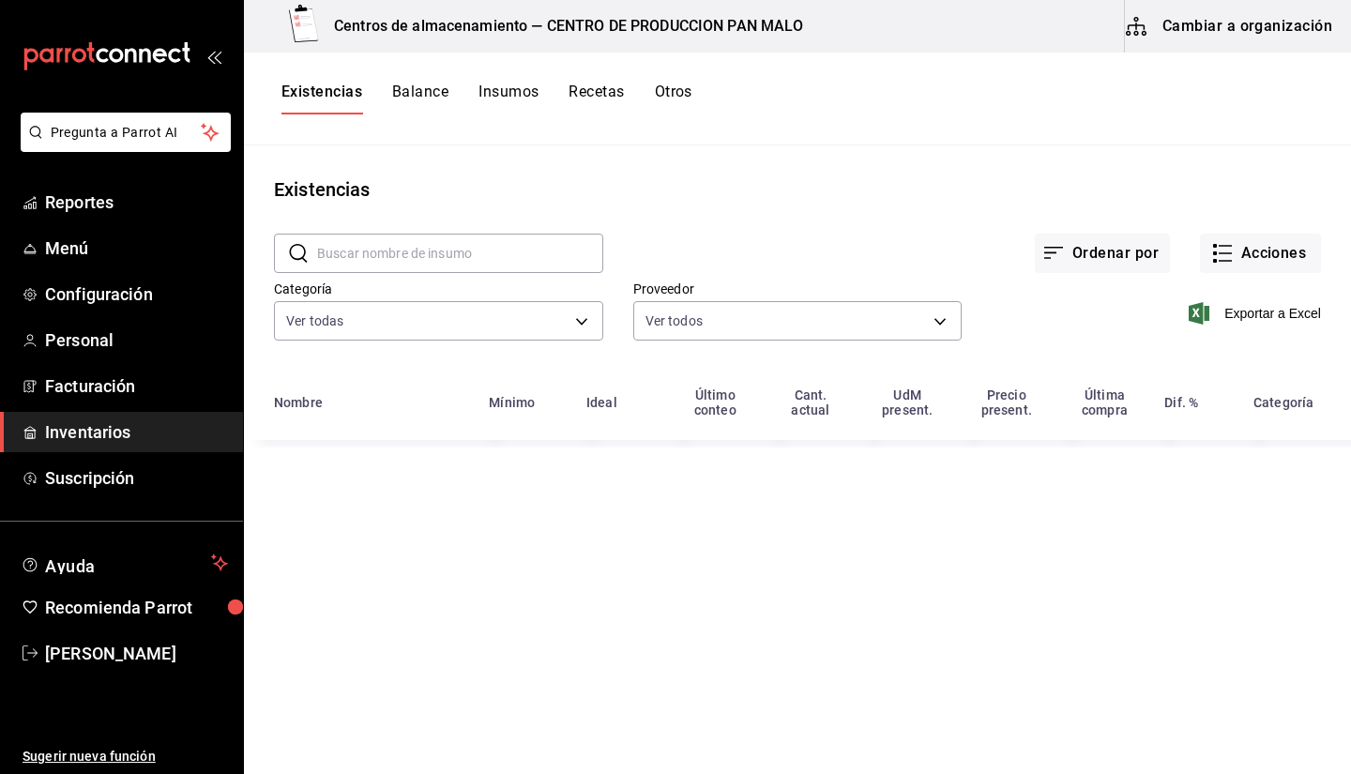
click at [510, 265] on input "text" at bounding box center [460, 253] width 286 height 38
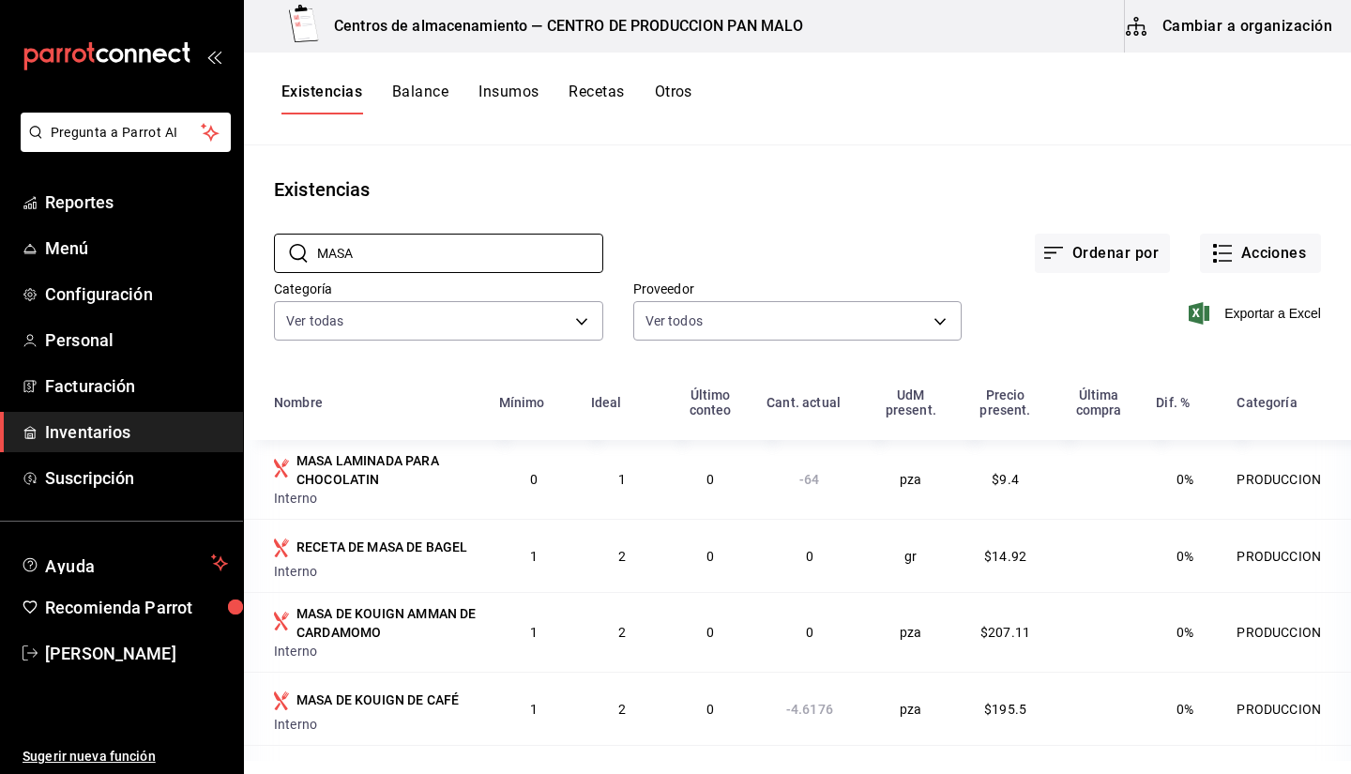
type input "MASA"
click at [905, 180] on div "Existencias" at bounding box center [797, 189] width 1107 height 28
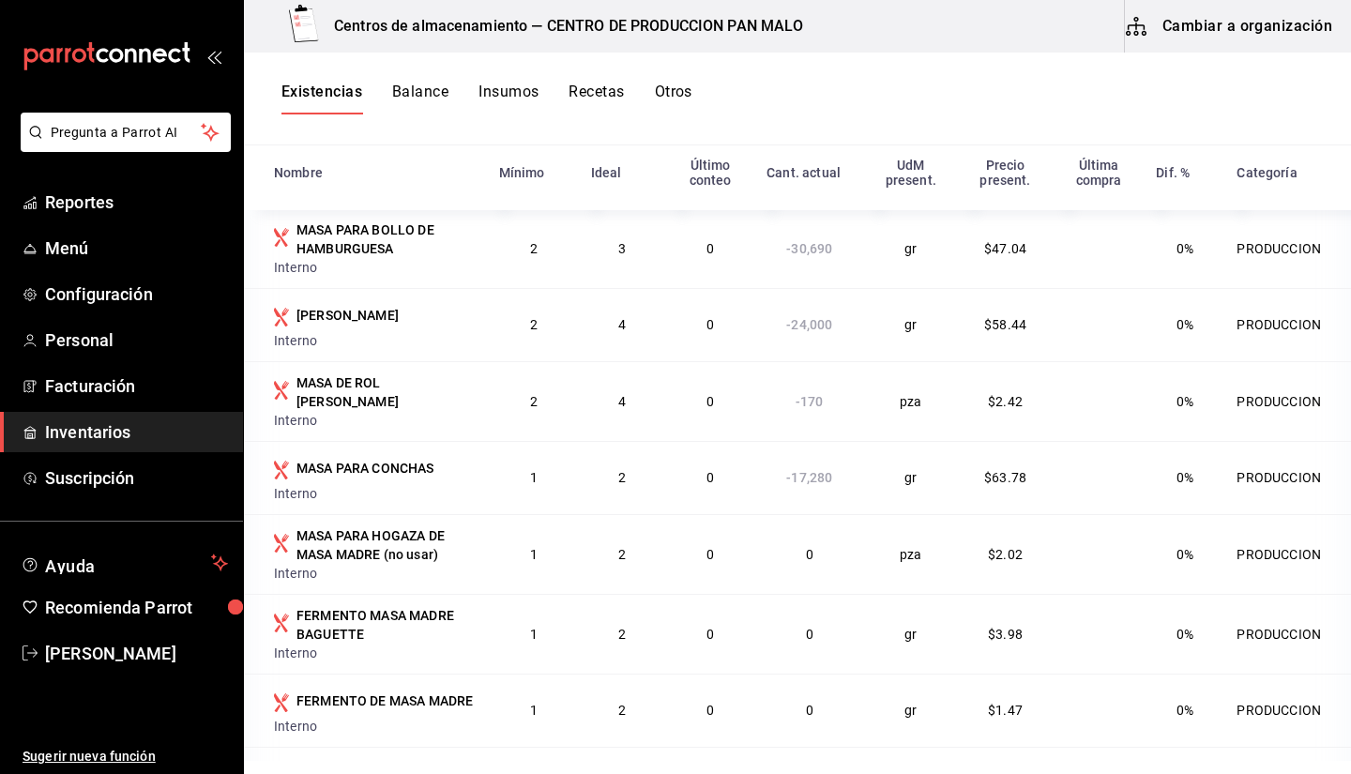
scroll to position [933, 0]
click at [977, 76] on div "Existencias Balance Insumos Recetas Otros" at bounding box center [797, 99] width 1107 height 93
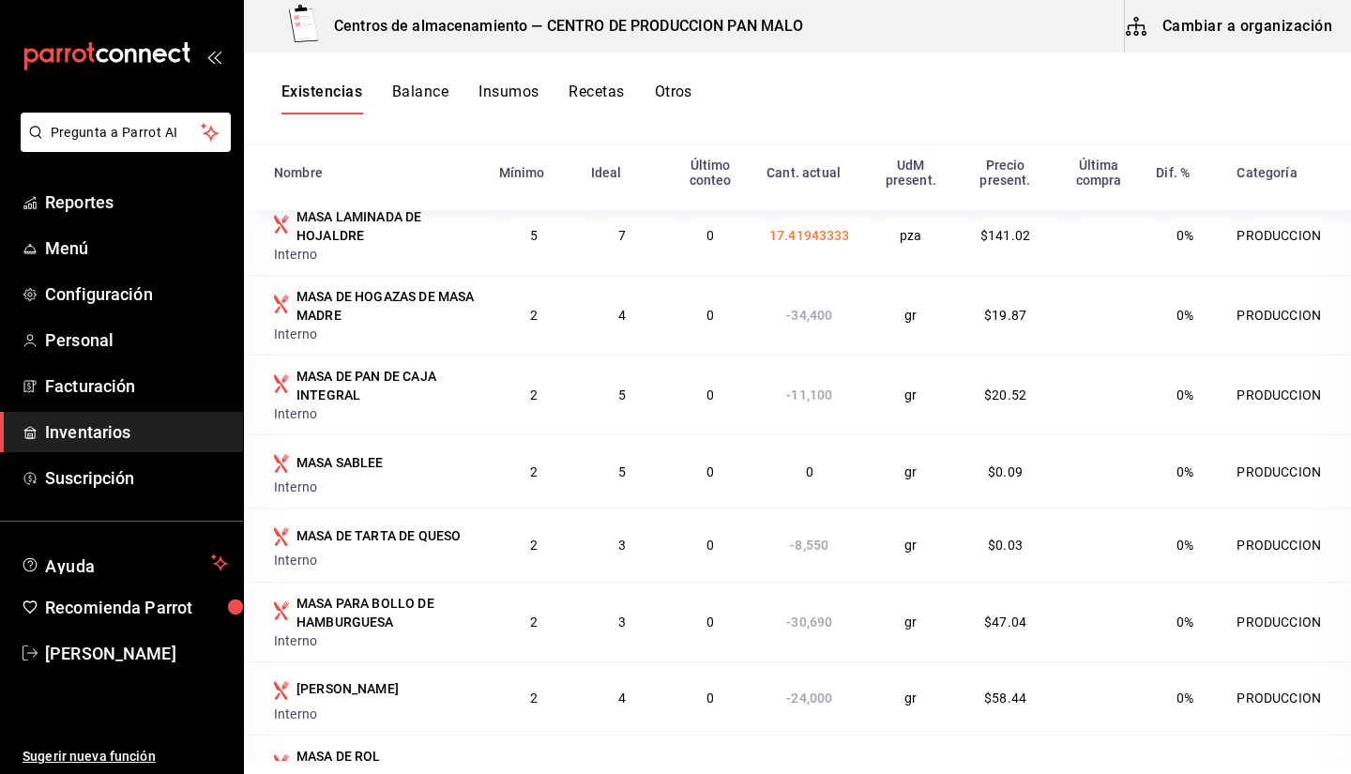
scroll to position [0, 0]
